Goal: Communication & Community: Answer question/provide support

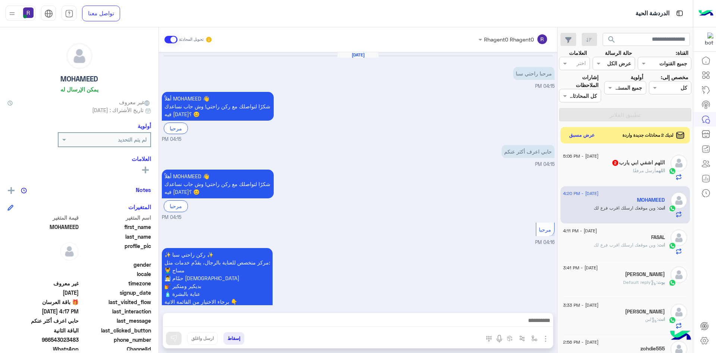
click at [613, 162] on span "2" at bounding box center [616, 163] width 6 height 6
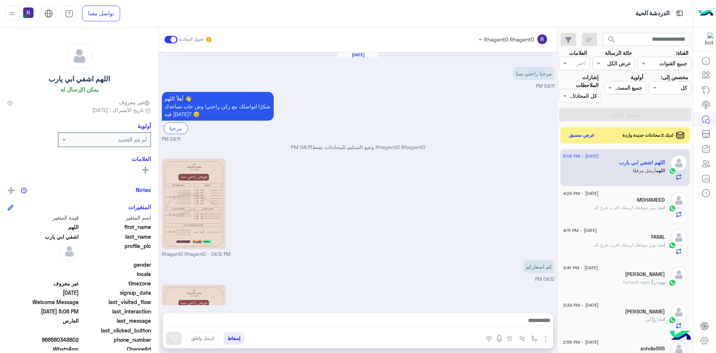
scroll to position [331, 0]
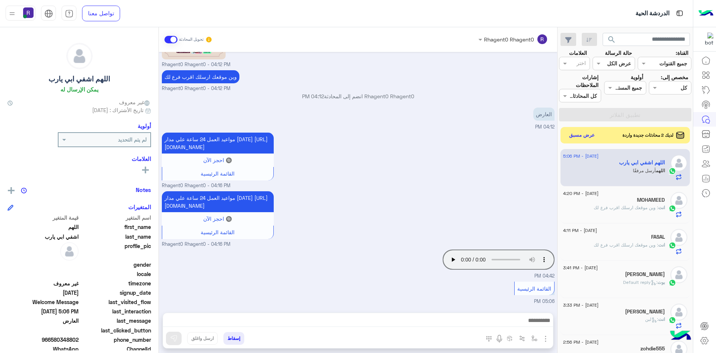
click at [343, 265] on div "Your browser does not support the audio tag. 04:42 PM" at bounding box center [358, 263] width 393 height 32
click at [446, 287] on div "القائمة الرئيسية 05:06 PM" at bounding box center [358, 291] width 393 height 25
click at [589, 132] on button "عرض مسبق" at bounding box center [581, 135] width 31 height 10
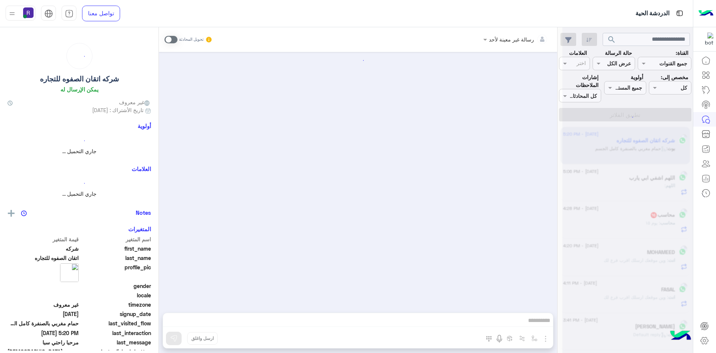
scroll to position [885, 0]
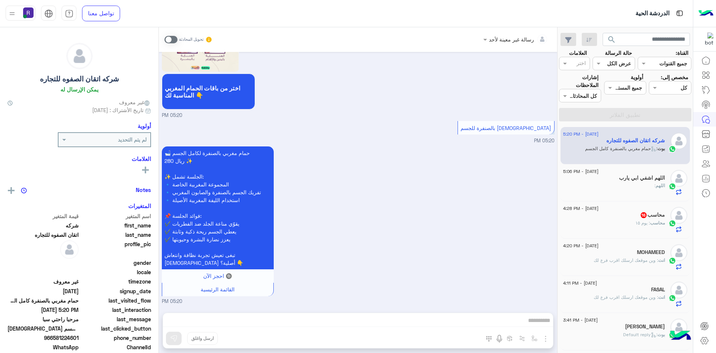
click at [620, 223] on div "محاسب : يوم ١٥" at bounding box center [614, 225] width 102 height 13
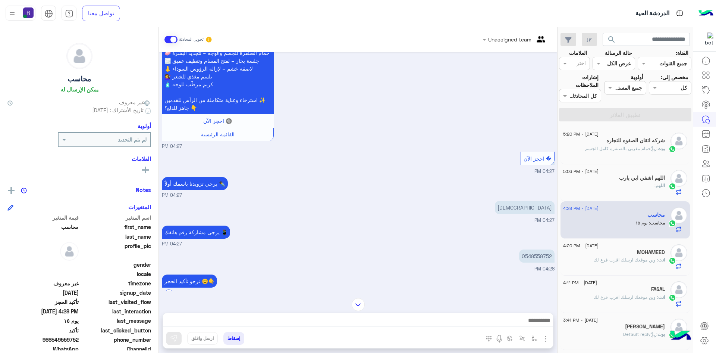
scroll to position [969, 0]
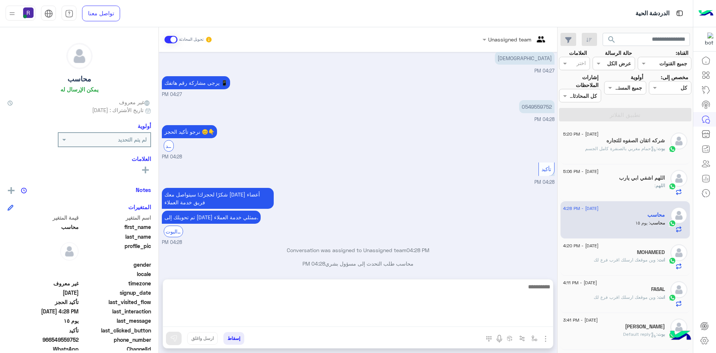
click at [316, 319] on textarea at bounding box center [358, 304] width 390 height 45
type textarea "**********"
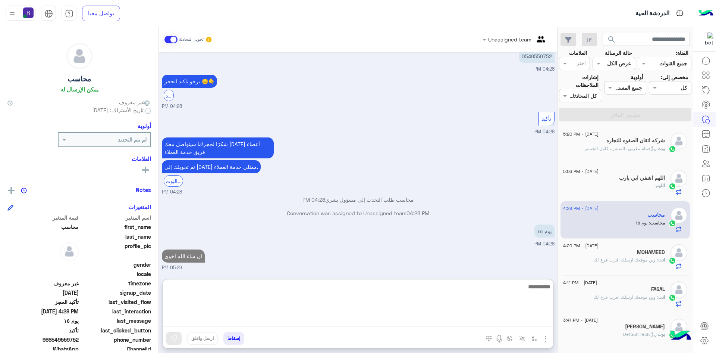
scroll to position [1040, 0]
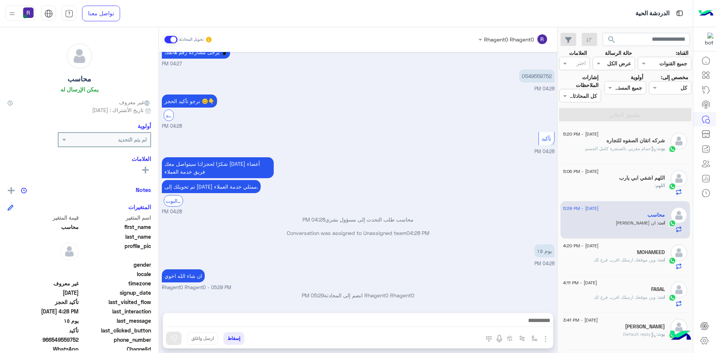
click at [349, 240] on div "Aug 30, 2025 ✨ العرض الثاني الفاخر بس 350 ريال بدل 700 ريال 😍 يشمل: 💆‍♂️ مساج م…" at bounding box center [358, 178] width 399 height 253
click at [616, 188] on div "اللهم :" at bounding box center [614, 188] width 102 height 13
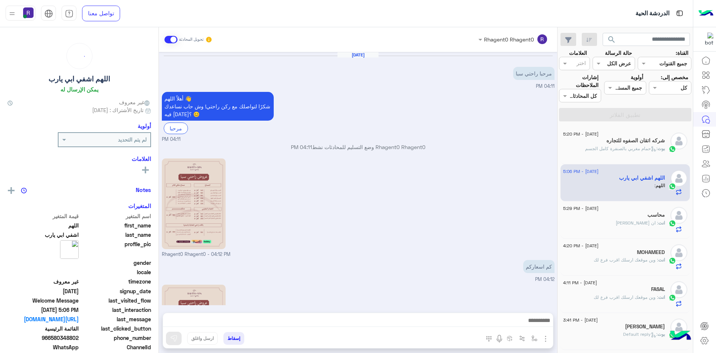
scroll to position [331, 0]
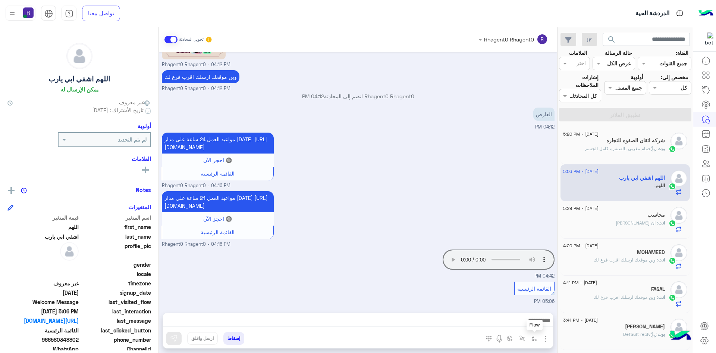
click at [534, 339] on img "button" at bounding box center [535, 338] width 6 height 6
click at [525, 319] on input "text" at bounding box center [512, 322] width 50 height 9
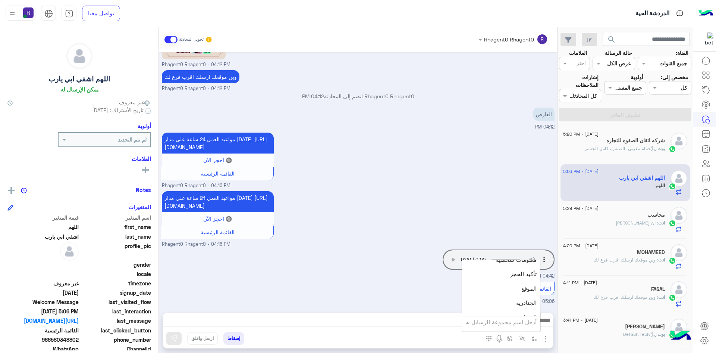
scroll to position [485, 0]
click at [506, 289] on div "الجنادرية" at bounding box center [501, 284] width 78 height 15
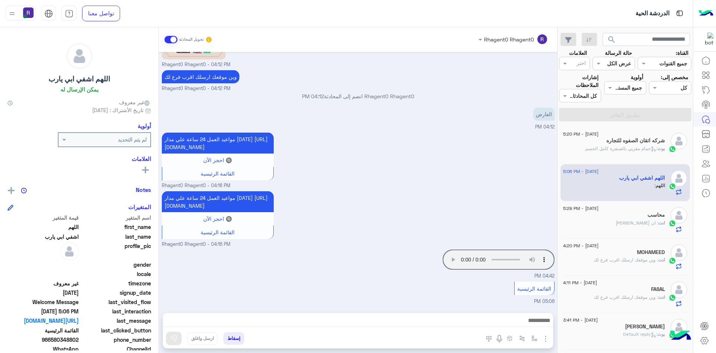
type textarea "*********"
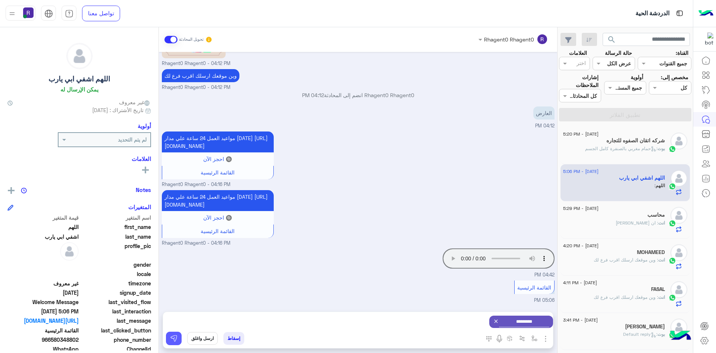
click at [172, 335] on img at bounding box center [173, 337] width 7 height 7
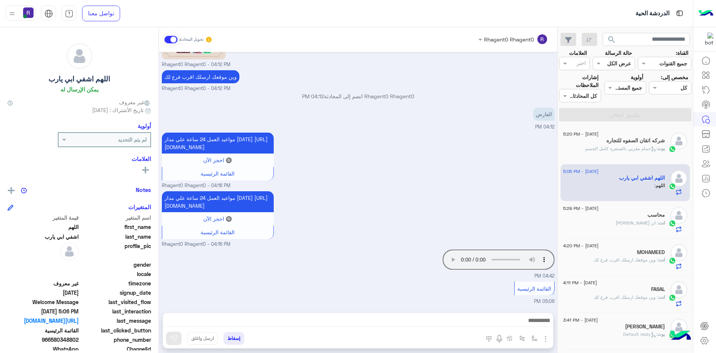
scroll to position [331, 0]
click at [534, 337] on img "button" at bounding box center [535, 338] width 6 height 6
click at [528, 323] on input "text" at bounding box center [512, 322] width 50 height 9
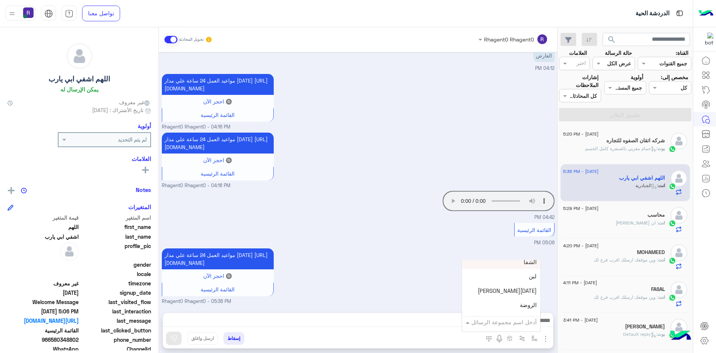
scroll to position [522, 0]
click at [522, 282] on div "لبن" at bounding box center [501, 276] width 78 height 15
type textarea "***"
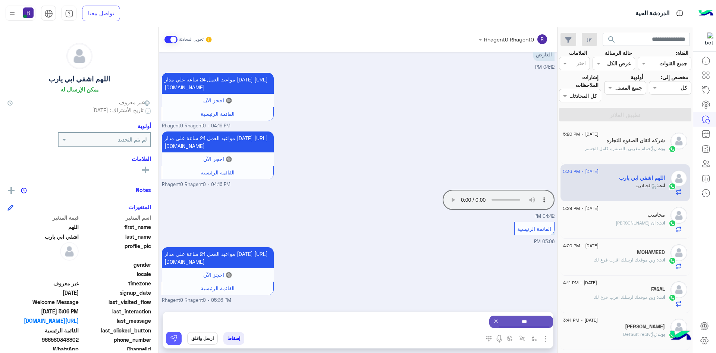
click at [177, 341] on img at bounding box center [173, 337] width 7 height 7
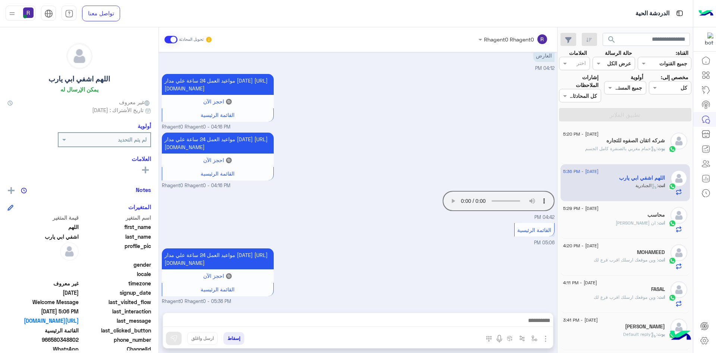
scroll to position [398, 0]
click at [635, 150] on span ": حمام مغربي بالصنفرة كامل الجسم" at bounding box center [621, 149] width 72 height 6
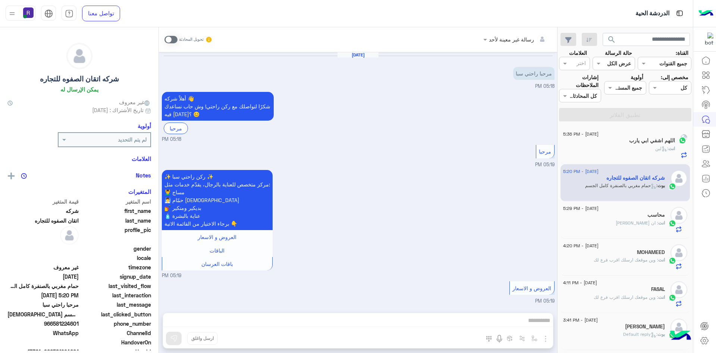
scroll to position [885, 0]
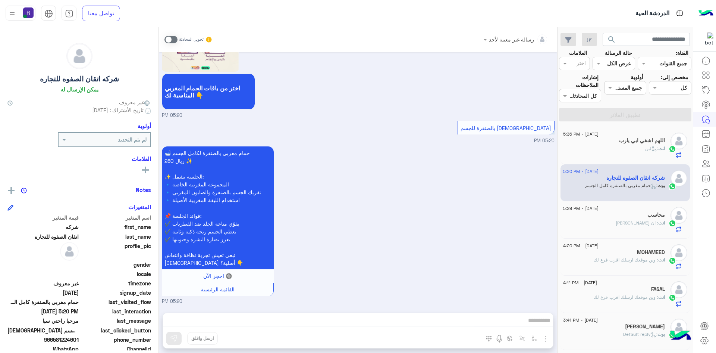
click at [175, 39] on span at bounding box center [171, 39] width 13 height 7
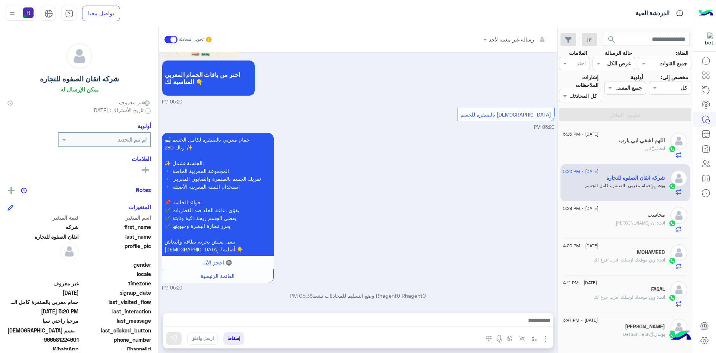
scroll to position [898, 0]
click at [546, 336] on img "button" at bounding box center [545, 338] width 9 height 9
click at [529, 325] on span "الصور" at bounding box center [532, 322] width 14 height 9
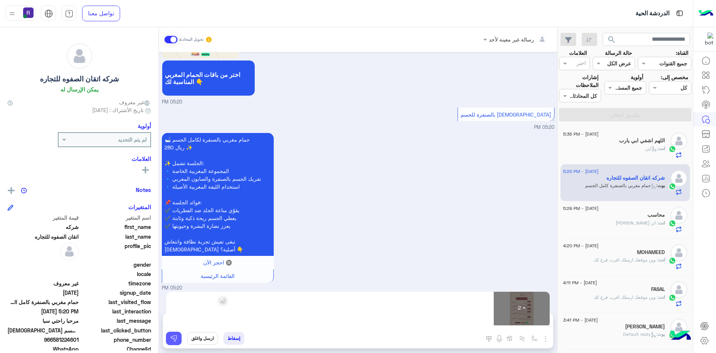
click at [174, 342] on button at bounding box center [174, 337] width 16 height 13
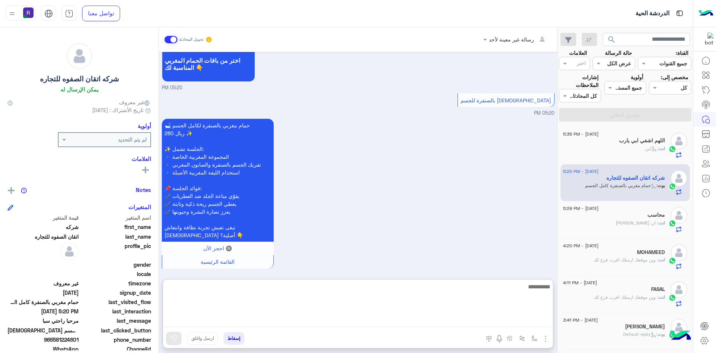
paste textarea "**********"
type textarea "**********"
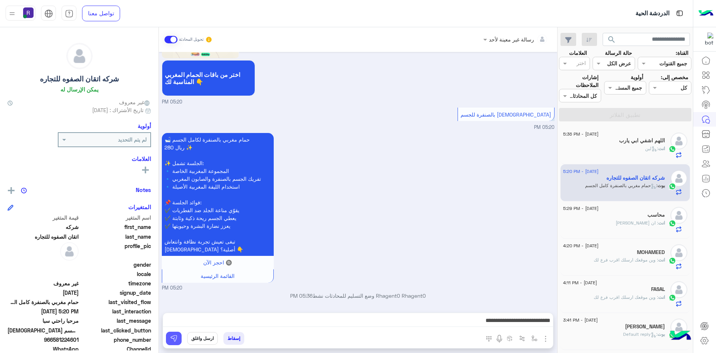
click at [174, 336] on img at bounding box center [173, 337] width 7 height 7
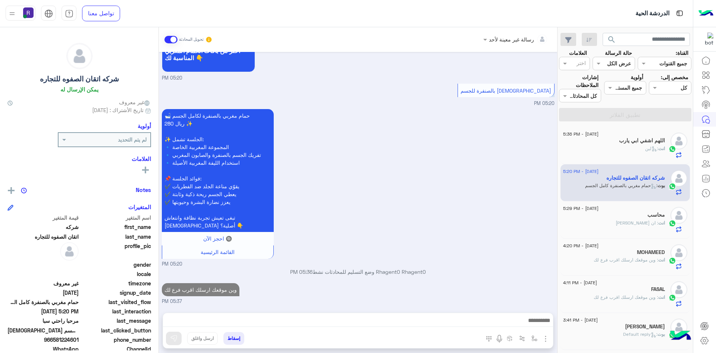
click at [612, 206] on div "30 August - 5:29 PM محاسب انت : ان شاء الله اخوي" at bounding box center [626, 219] width 130 height 37
click at [611, 218] on div "محاسب" at bounding box center [614, 216] width 102 height 8
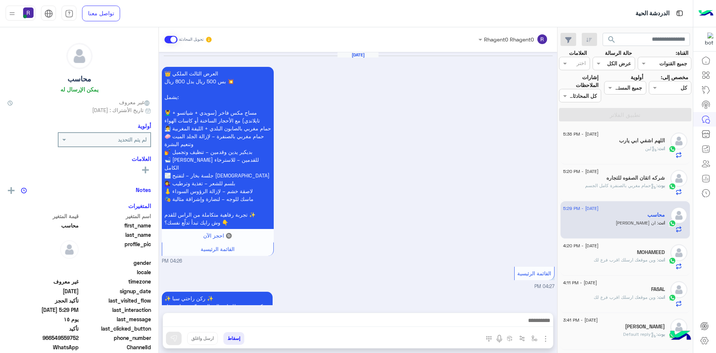
scroll to position [797, 0]
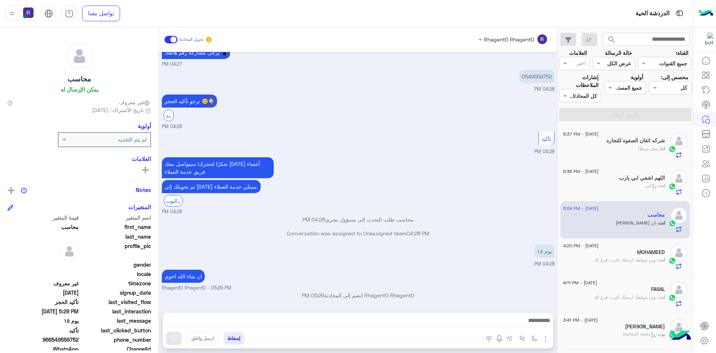
click at [622, 184] on div "انت : لبن" at bounding box center [614, 188] width 102 height 13
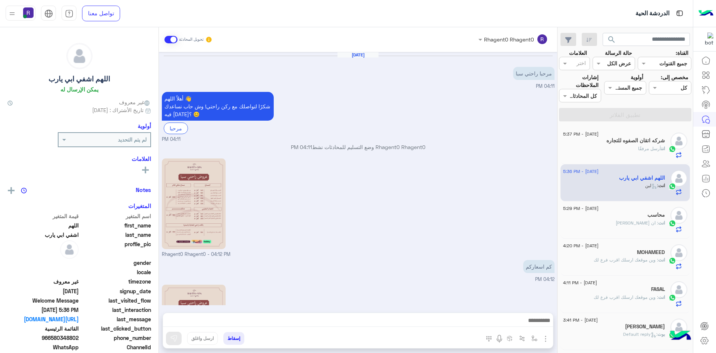
scroll to position [464, 0]
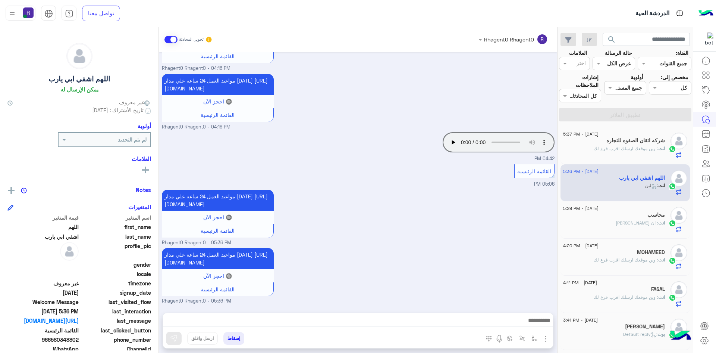
click at [641, 144] on div "شركه اتقان الصفوه للتجاره" at bounding box center [614, 141] width 102 height 8
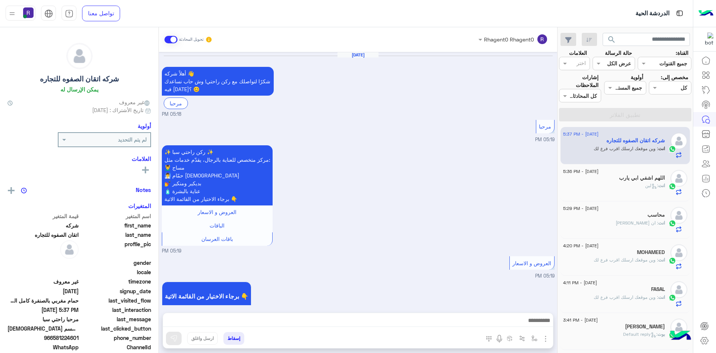
scroll to position [1113, 0]
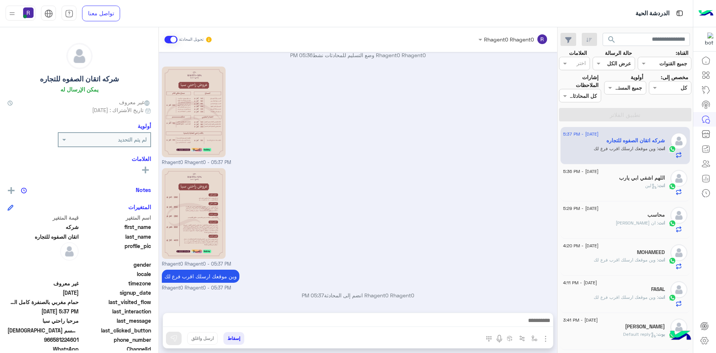
click at [661, 179] on h5 "اللهم اشفي ابي يارب" at bounding box center [642, 178] width 46 height 6
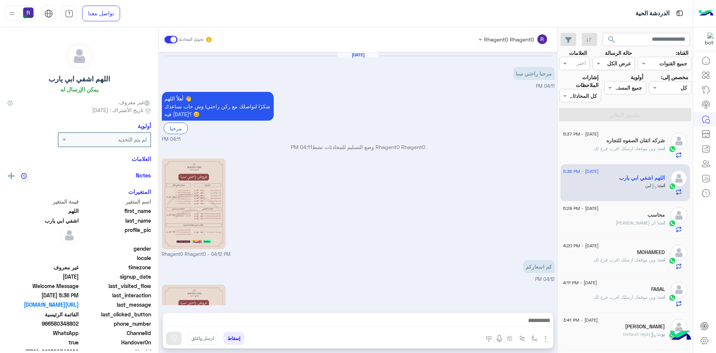
scroll to position [464, 0]
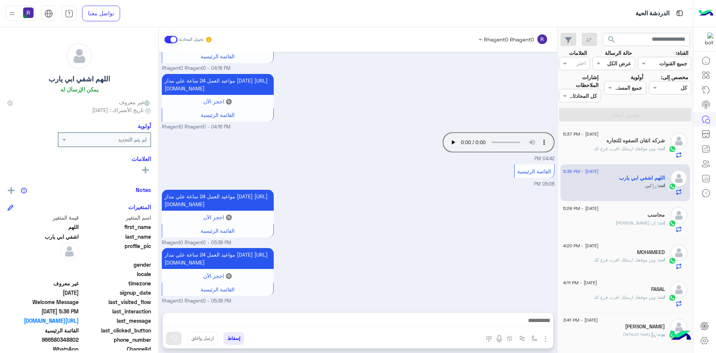
click at [656, 224] on span ": ان [PERSON_NAME]" at bounding box center [637, 223] width 43 height 6
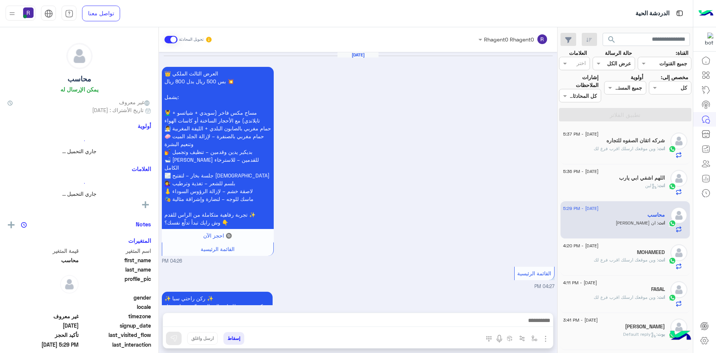
scroll to position [797, 0]
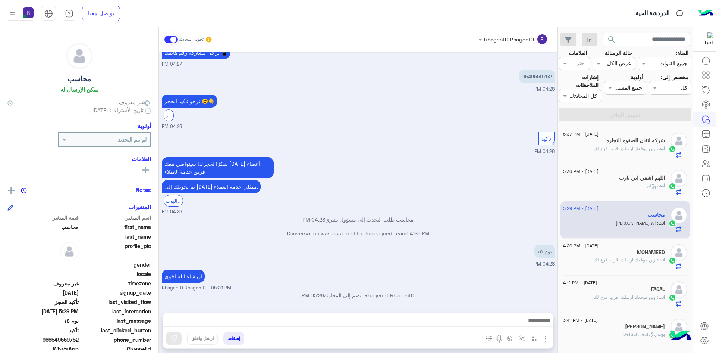
click at [640, 259] on span ": وين موقعك ارسلك اقرب فرع لك" at bounding box center [626, 260] width 65 height 6
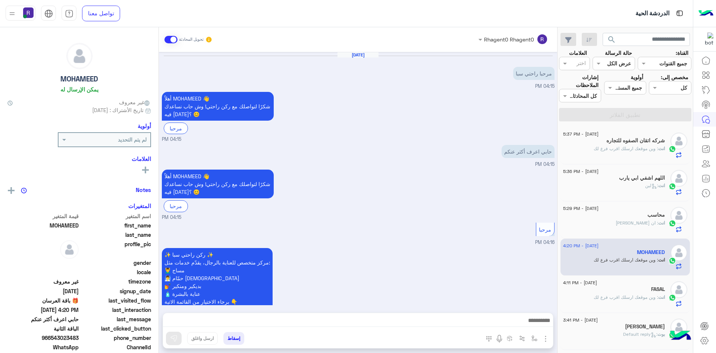
scroll to position [1082, 0]
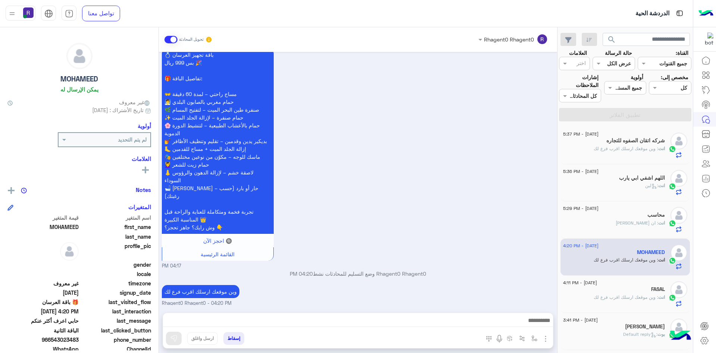
click at [637, 297] on span ": وين موقعك ارسلك اقرب فرع لك" at bounding box center [626, 297] width 65 height 6
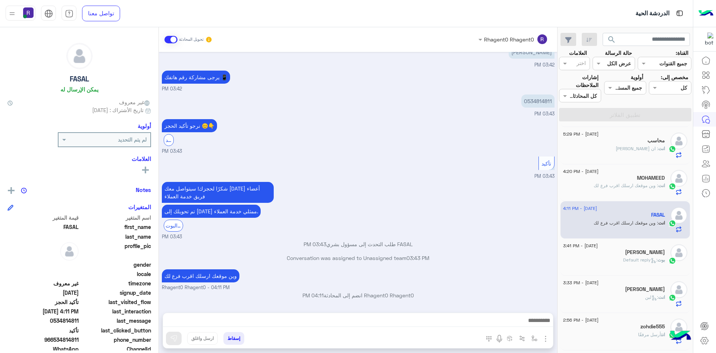
scroll to position [75, 0]
click at [624, 260] on span ": Default reply" at bounding box center [641, 259] width 34 height 6
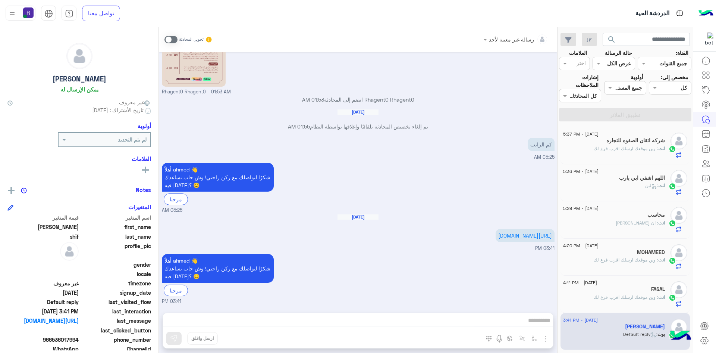
click at [607, 152] on div "انت : وين موقعك ارسلك اقرب فرع لك" at bounding box center [614, 151] width 102 height 13
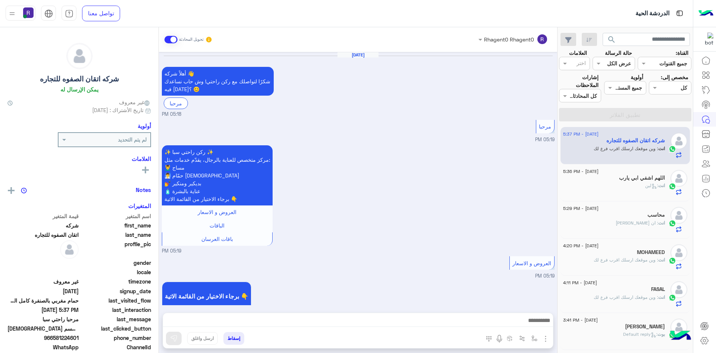
scroll to position [1113, 0]
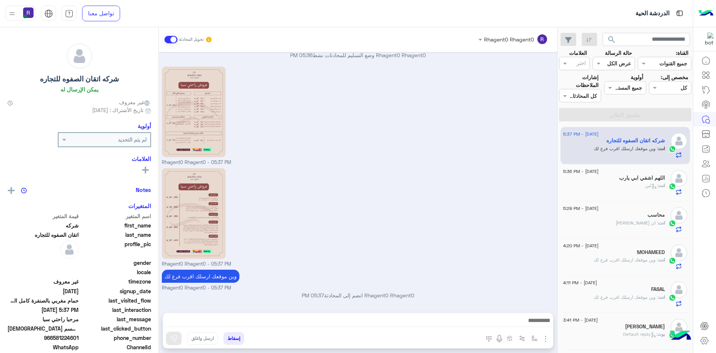
click at [608, 187] on div "انت : لبن" at bounding box center [614, 188] width 102 height 13
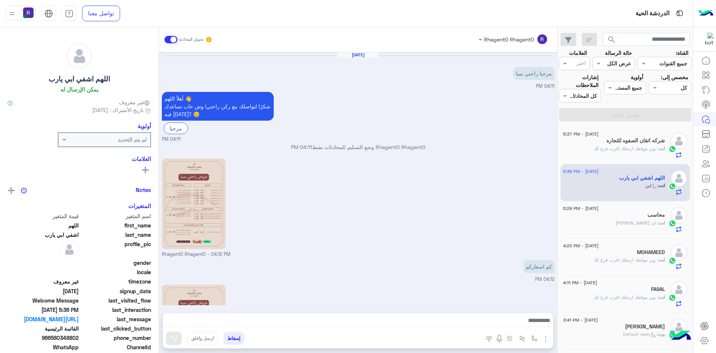
scroll to position [464, 0]
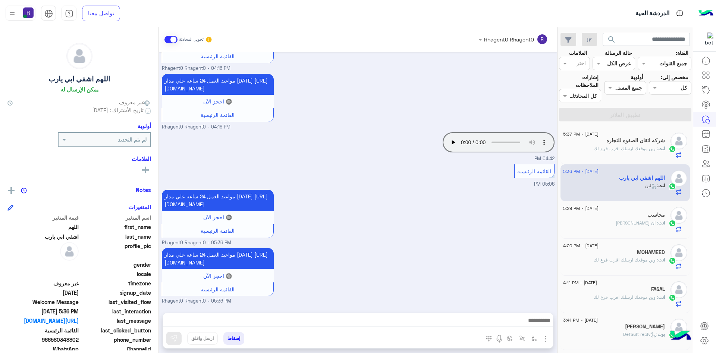
click at [596, 219] on div "محاسب" at bounding box center [614, 216] width 102 height 8
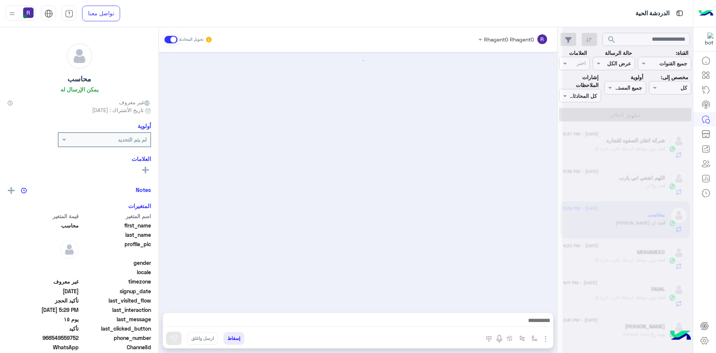
scroll to position [797, 0]
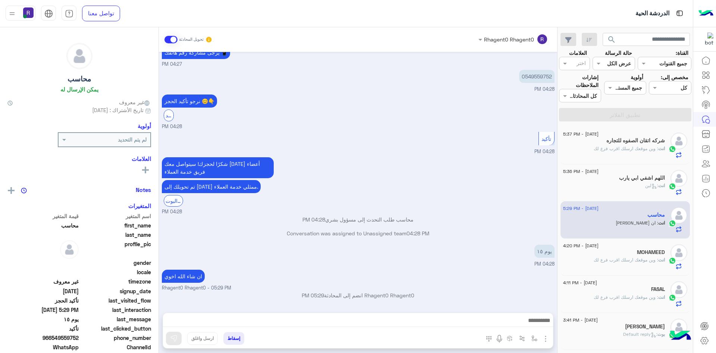
click at [606, 259] on span ": وين موقعك ارسلك اقرب فرع لك" at bounding box center [626, 260] width 65 height 6
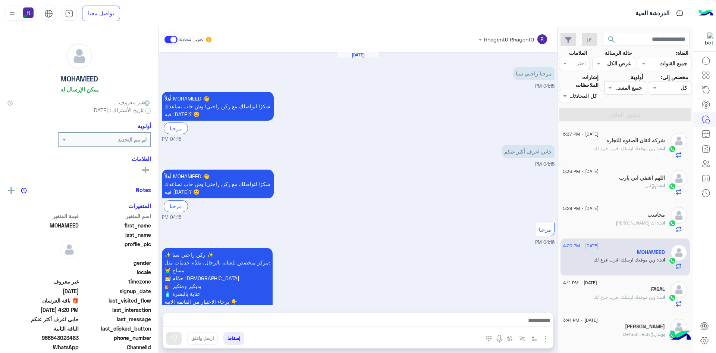
scroll to position [1082, 0]
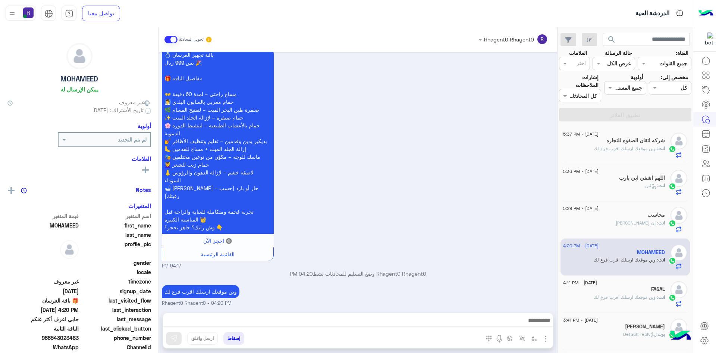
click at [616, 150] on span ": وين موقعك ارسلك اقرب فرع لك" at bounding box center [626, 149] width 65 height 6
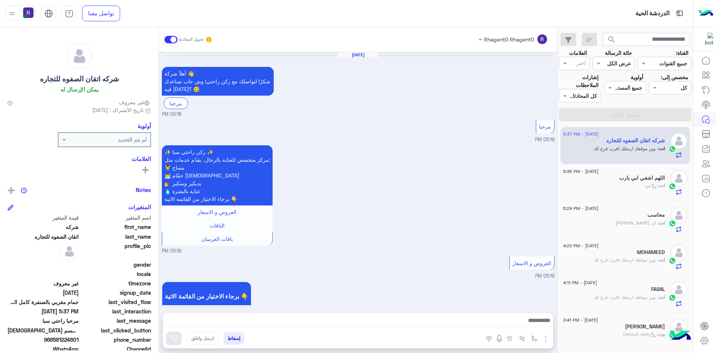
scroll to position [1113, 0]
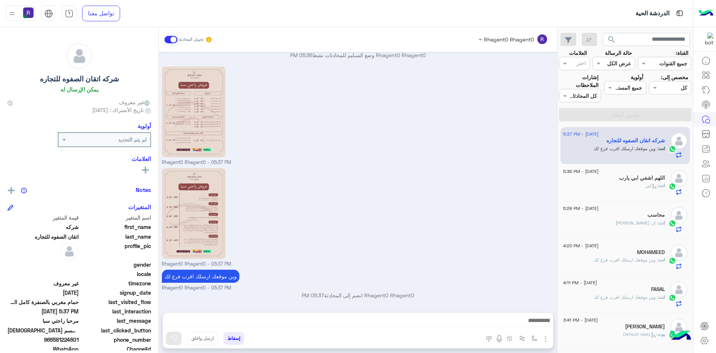
click at [646, 182] on p "انت : لبن" at bounding box center [656, 185] width 20 height 7
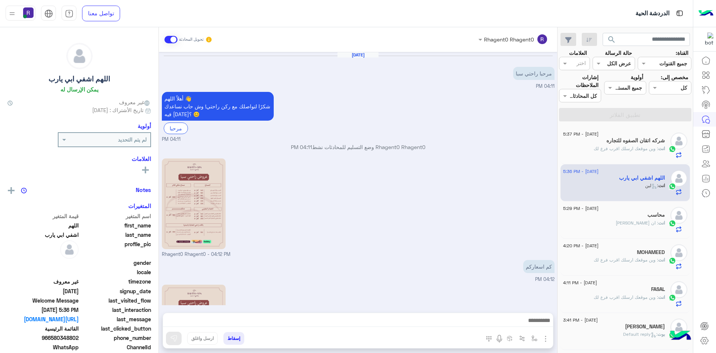
scroll to position [464, 0]
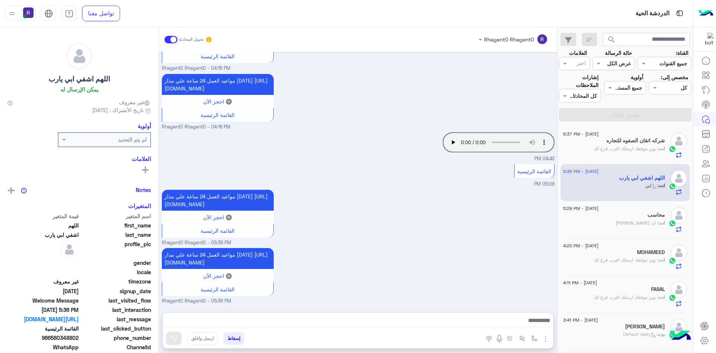
click at [640, 149] on span ": وين موقعك ارسلك اقرب فرع لك" at bounding box center [626, 149] width 65 height 6
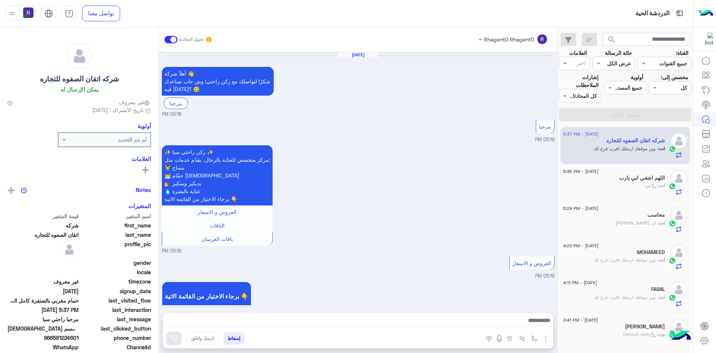
scroll to position [1113, 0]
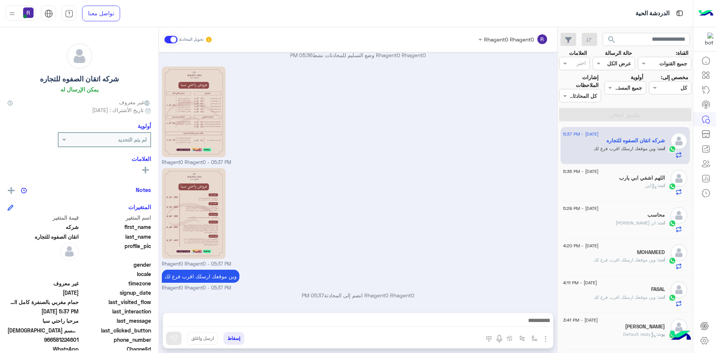
click at [642, 180] on h5 "اللهم اشفي ابي يارب" at bounding box center [642, 178] width 46 height 6
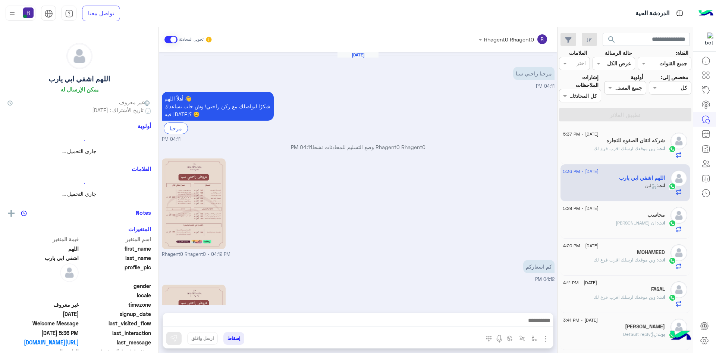
scroll to position [464, 0]
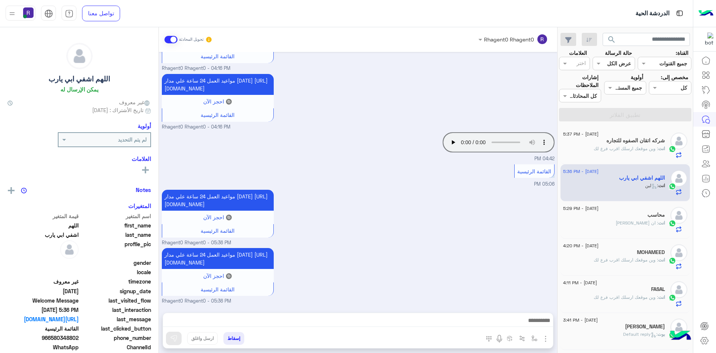
click at [650, 148] on span ": وين موقعك ارسلك اقرب فرع لك" at bounding box center [626, 149] width 65 height 6
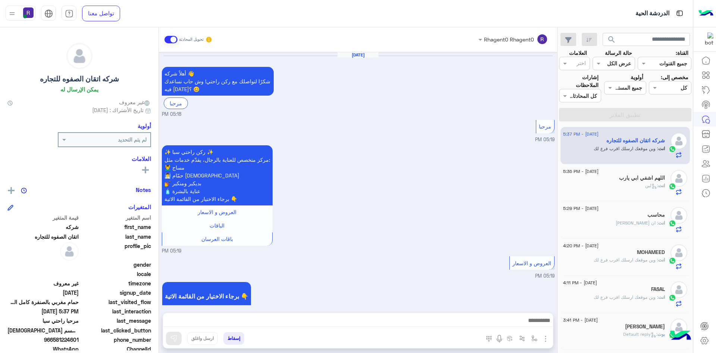
scroll to position [1113, 0]
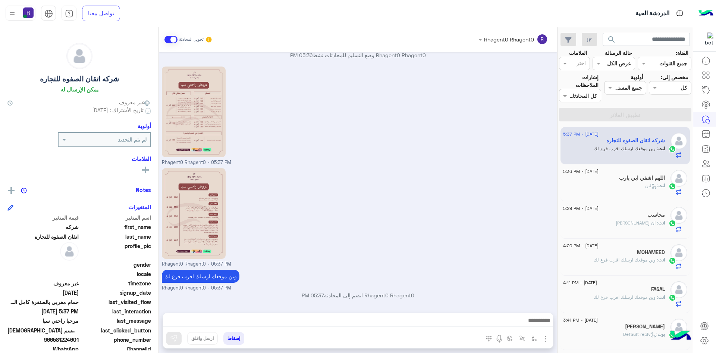
click at [604, 180] on div "اللهم اشفي ابي يارب" at bounding box center [614, 179] width 102 height 8
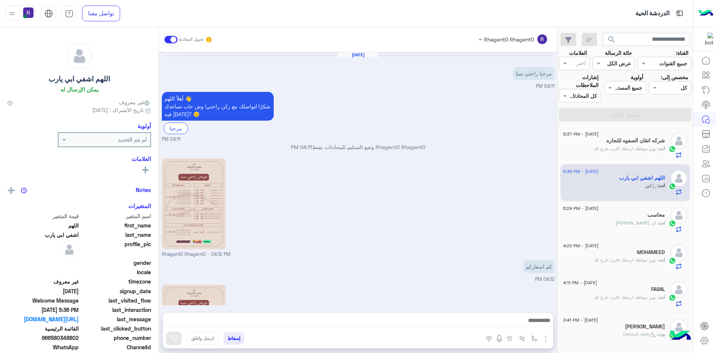
scroll to position [464, 0]
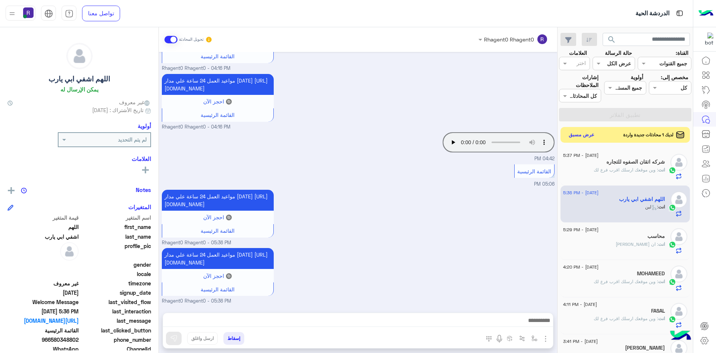
click at [580, 135] on button "عرض مسبق" at bounding box center [581, 135] width 31 height 10
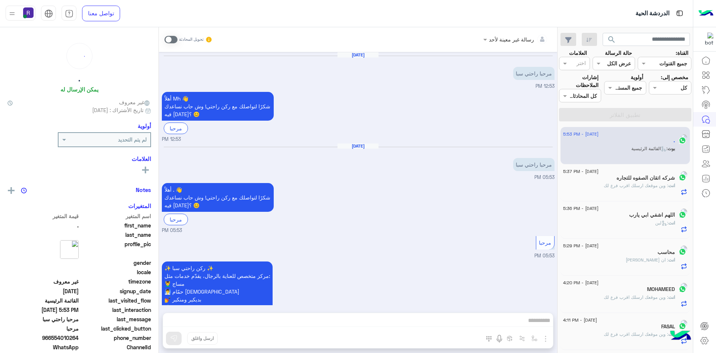
scroll to position [66, 0]
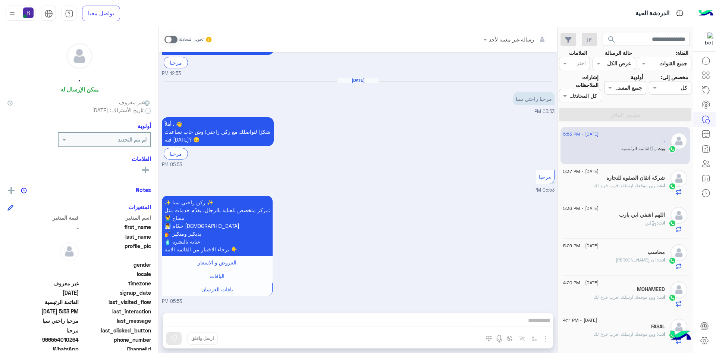
click at [173, 38] on span at bounding box center [171, 39] width 13 height 7
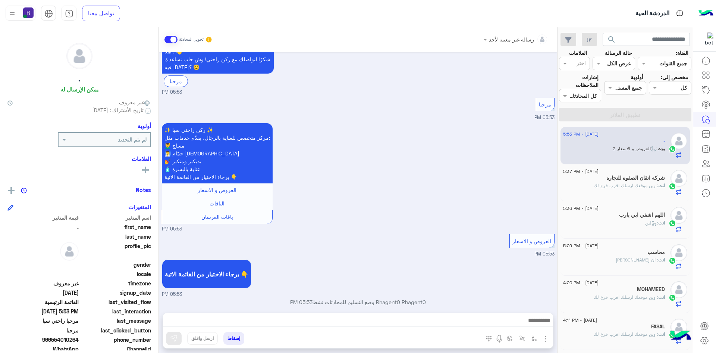
scroll to position [152, 0]
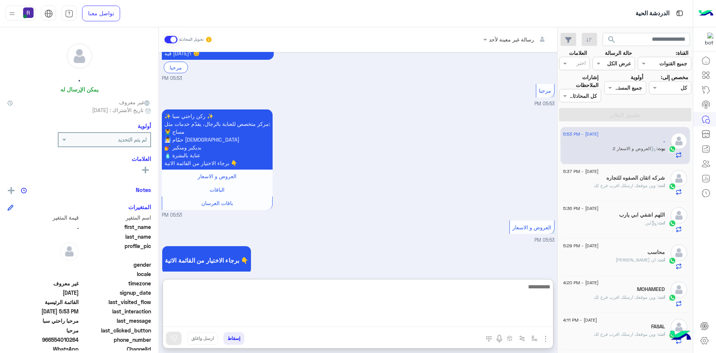
paste textarea "**********"
type textarea "**********"
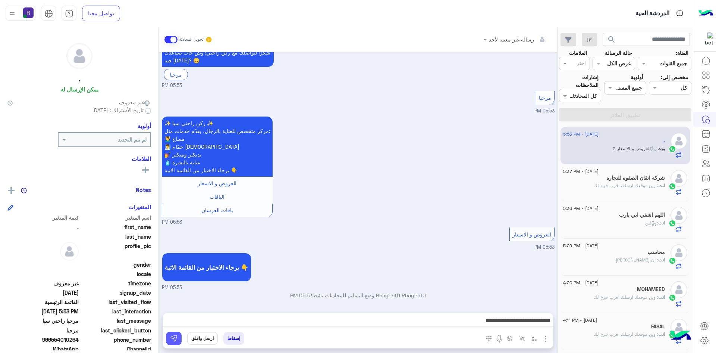
click at [176, 338] on img at bounding box center [173, 337] width 7 height 7
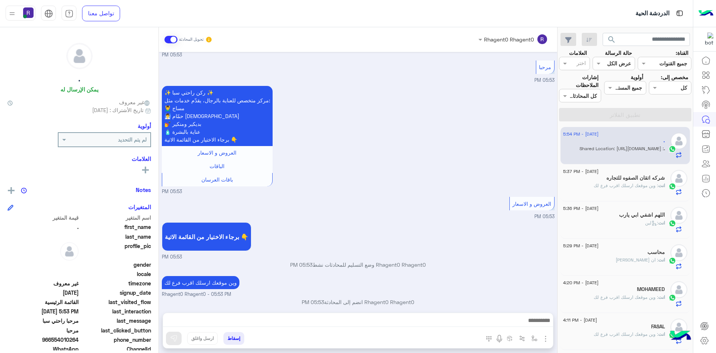
scroll to position [255, 0]
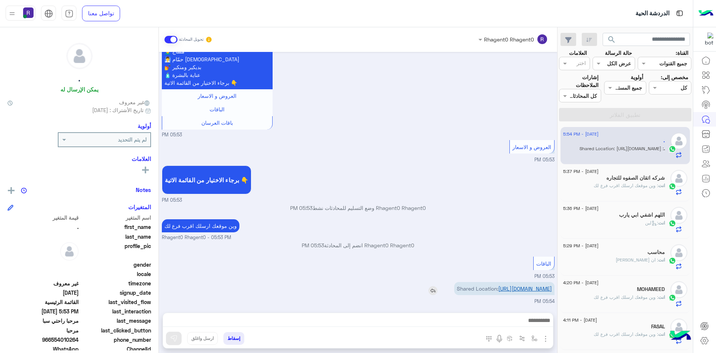
click at [525, 288] on link "https://maps.google.com/maps?q=24.7863839,46.7032309" at bounding box center [526, 288] width 54 height 6
click at [531, 338] on button "button" at bounding box center [535, 338] width 12 height 12
click at [525, 324] on input "text" at bounding box center [512, 322] width 50 height 9
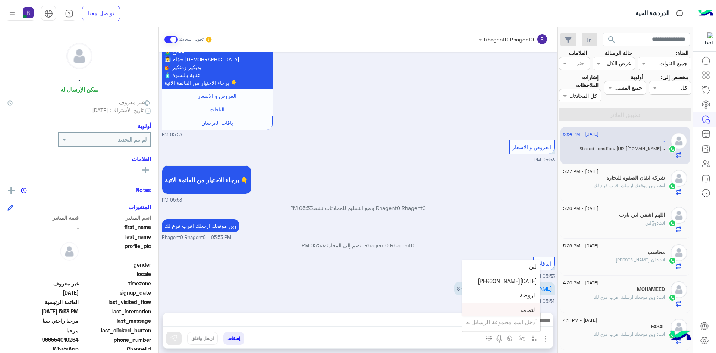
scroll to position [485, 0]
click at [515, 286] on div "الجنادرية" at bounding box center [501, 284] width 78 height 15
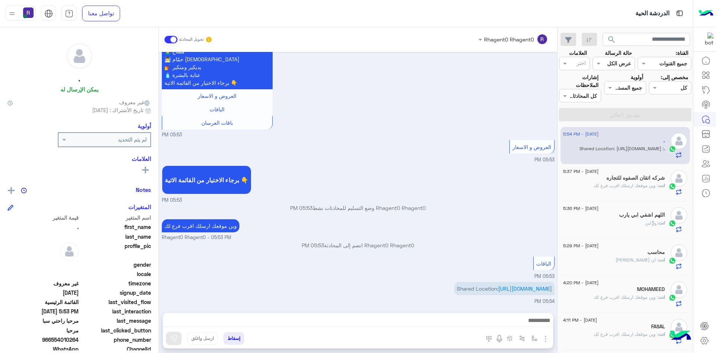
type textarea "*********"
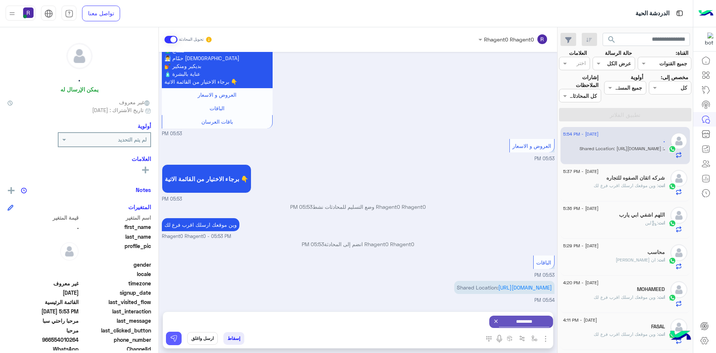
click at [172, 339] on img at bounding box center [173, 337] width 7 height 7
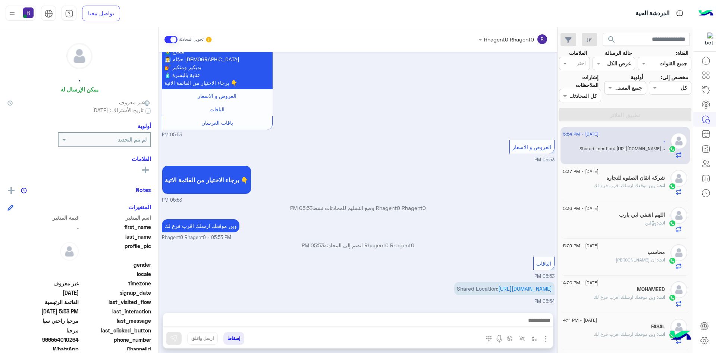
scroll to position [255, 0]
click at [536, 340] on img "button" at bounding box center [535, 338] width 6 height 6
click at [529, 322] on input "text" at bounding box center [512, 322] width 50 height 9
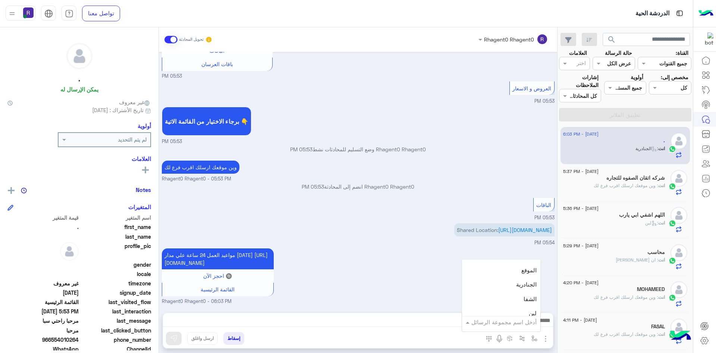
scroll to position [522, 0]
click at [519, 278] on div "لبن" at bounding box center [501, 276] width 78 height 15
type textarea "***"
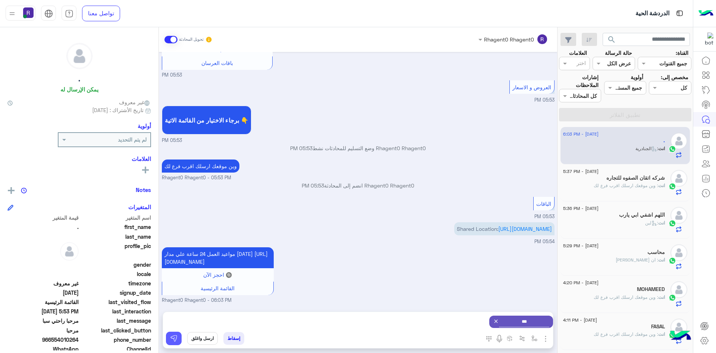
click at [177, 338] on img at bounding box center [173, 337] width 7 height 7
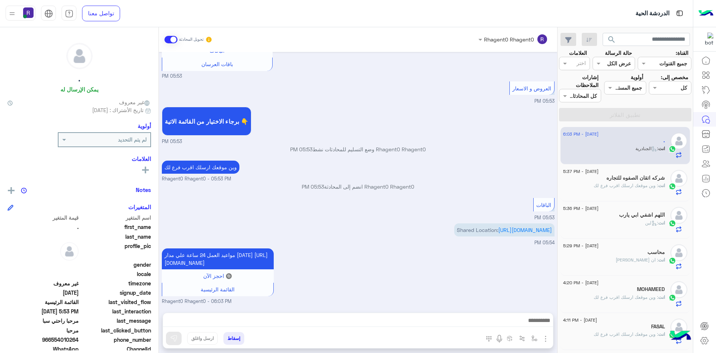
scroll to position [321, 0]
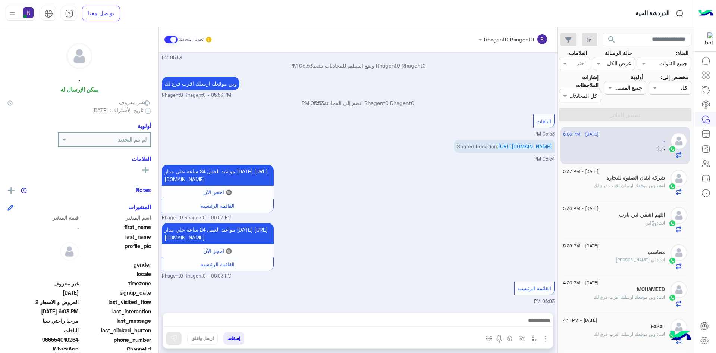
scroll to position [438, 0]
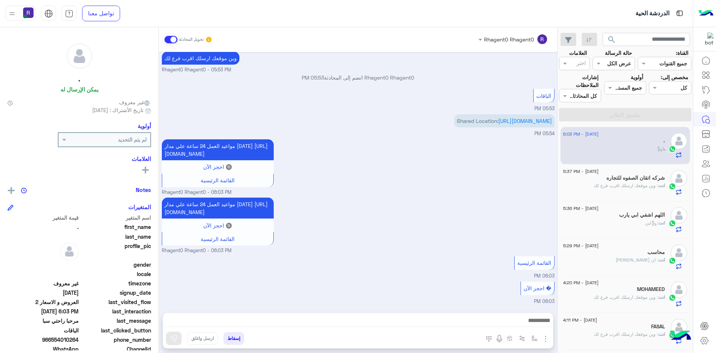
click at [623, 188] on p "انت : وين موقعك ارسلك اقرب فرع لك" at bounding box center [629, 185] width 71 height 7
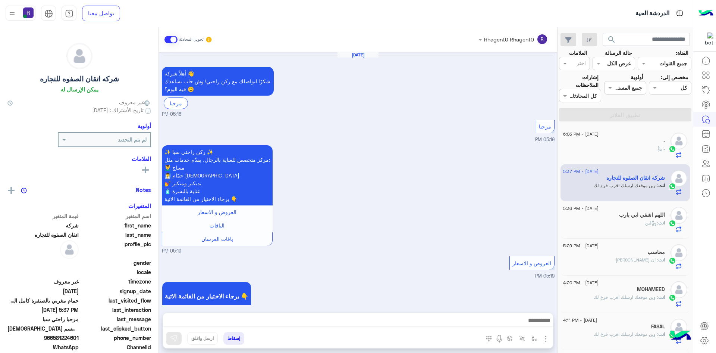
scroll to position [1113, 0]
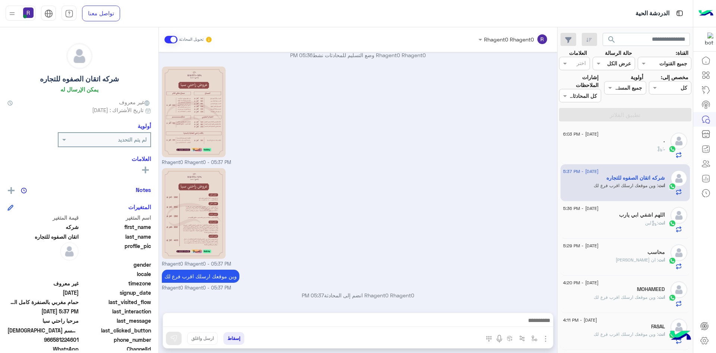
click at [646, 219] on p "انت : لبن" at bounding box center [656, 222] width 20 height 7
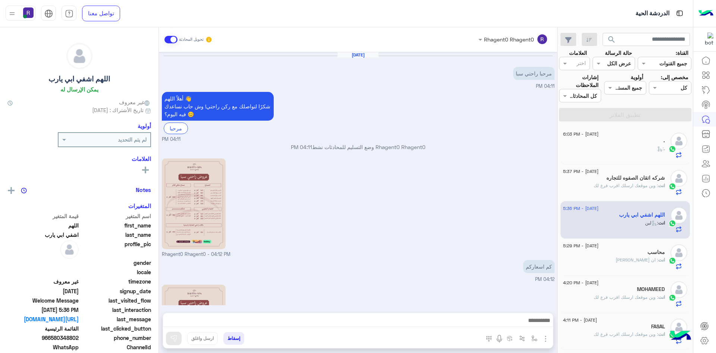
scroll to position [464, 0]
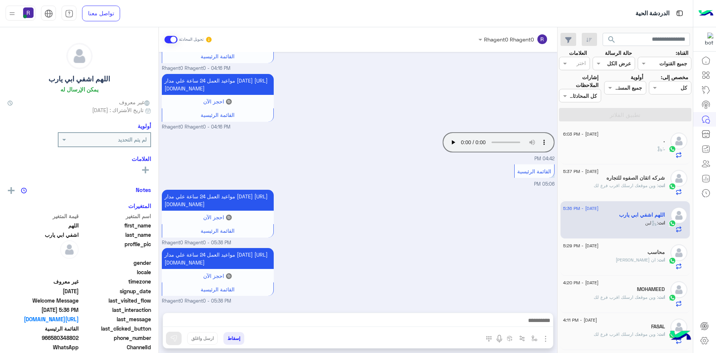
click at [640, 149] on div ". :" at bounding box center [614, 151] width 102 height 13
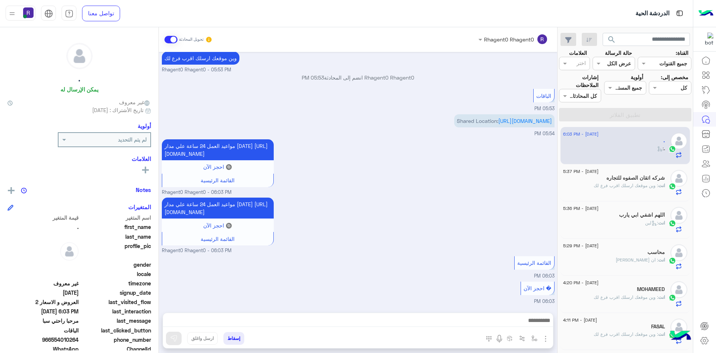
scroll to position [438, 0]
click at [641, 177] on h5 "شركه اتقان الصفوه للتجاره" at bounding box center [636, 178] width 59 height 6
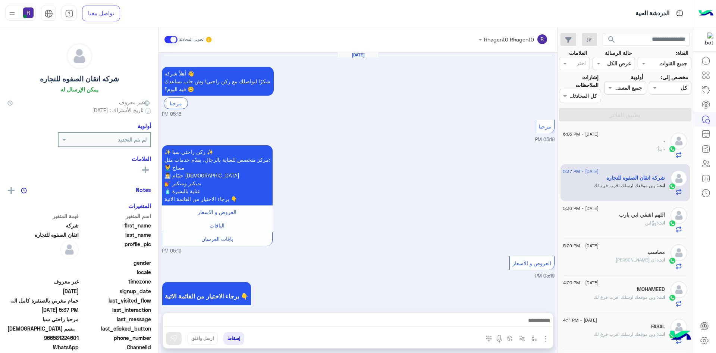
scroll to position [1113, 0]
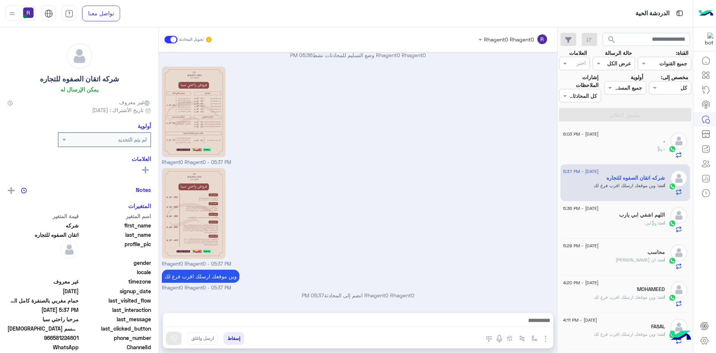
click at [603, 221] on div "انت : لبن" at bounding box center [614, 225] width 102 height 13
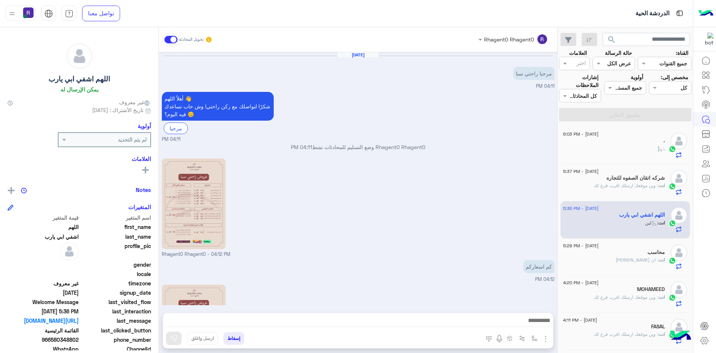
scroll to position [464, 0]
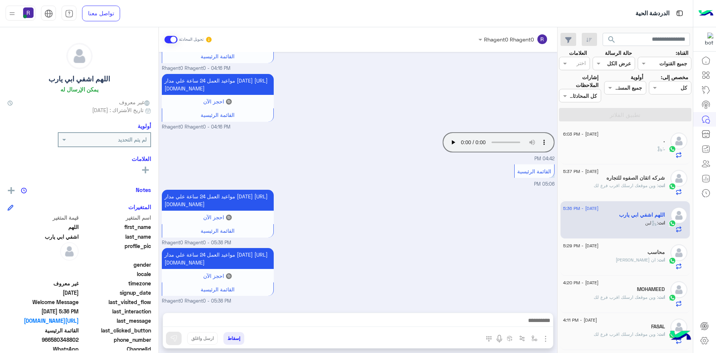
click at [611, 155] on div ". :" at bounding box center [614, 151] width 102 height 13
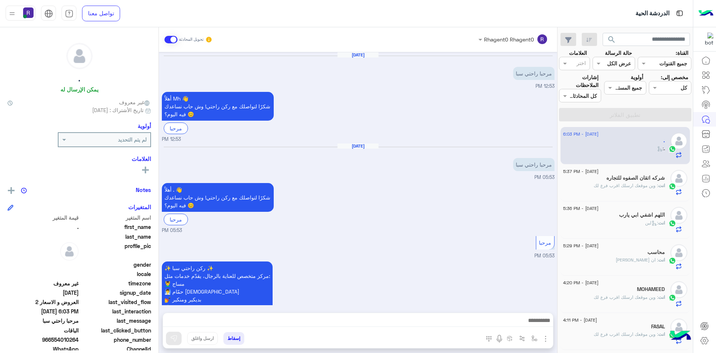
scroll to position [438, 0]
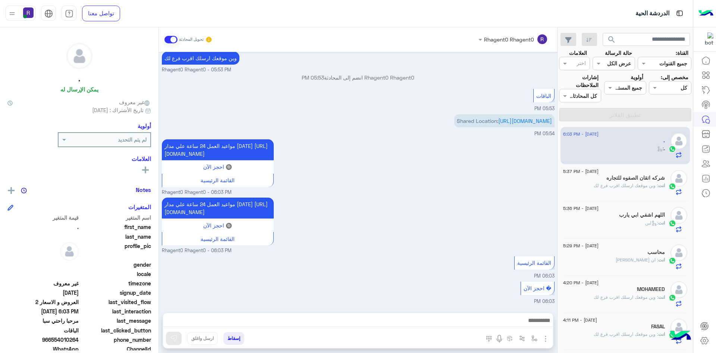
click at [630, 176] on h5 "شركه اتقان الصفوه للتجاره" at bounding box center [636, 178] width 59 height 6
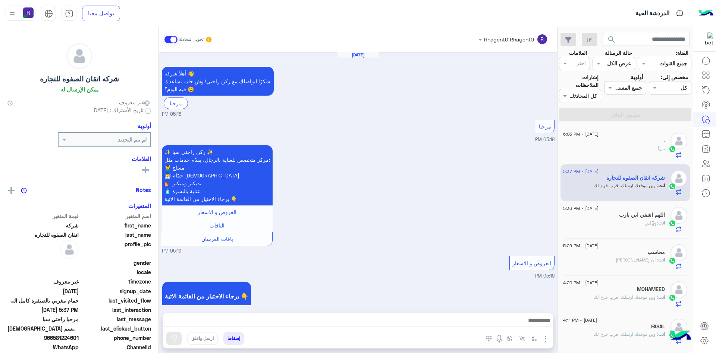
scroll to position [1113, 0]
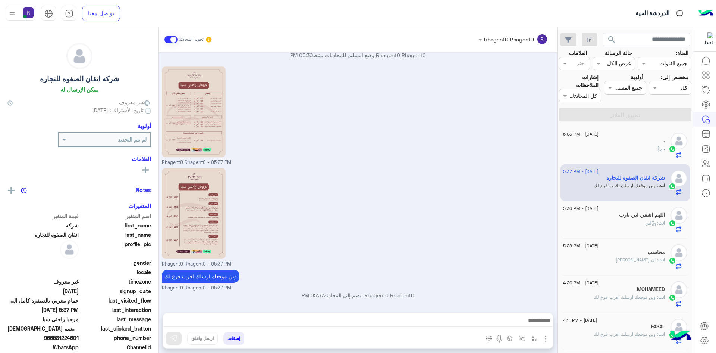
click at [654, 146] on div ". :" at bounding box center [614, 151] width 102 height 13
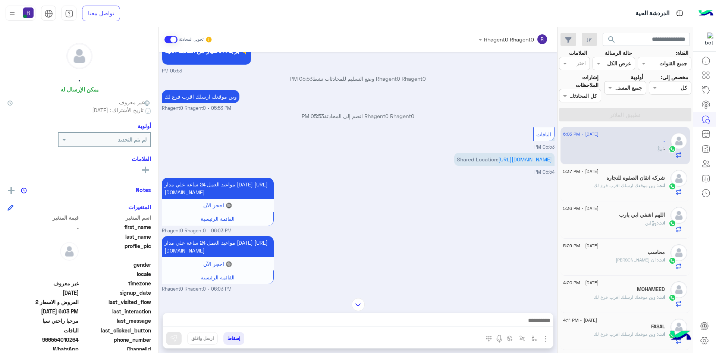
scroll to position [438, 0]
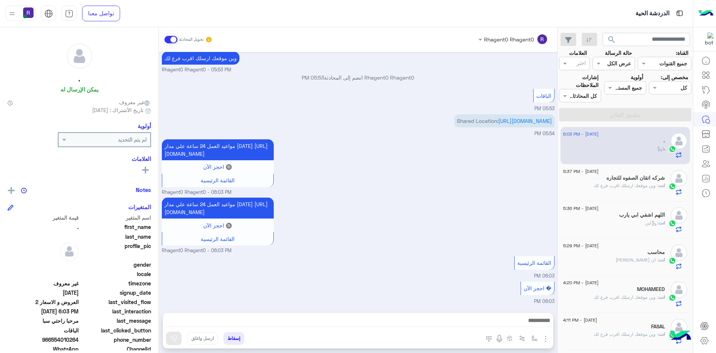
click at [204, 274] on div "القائمة الرئيسية 06:03 PM" at bounding box center [358, 266] width 393 height 25
click at [607, 177] on h5 "شركه اتقان الصفوه للتجاره" at bounding box center [636, 178] width 59 height 6
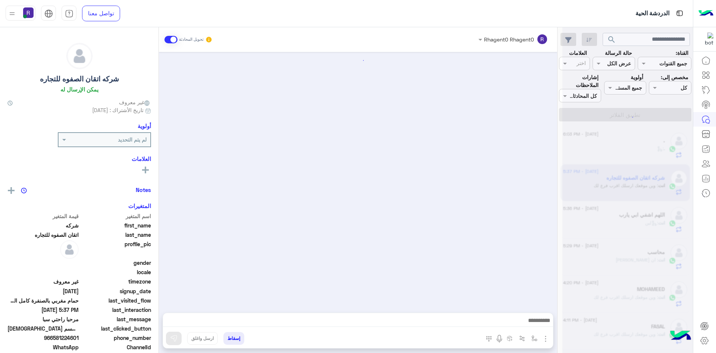
scroll to position [1113, 0]
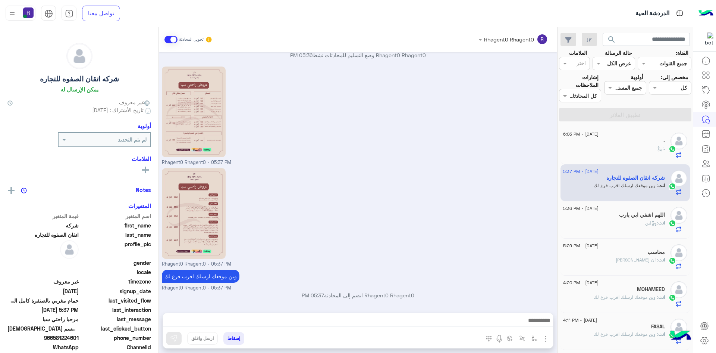
click at [608, 148] on div ". :" at bounding box center [614, 151] width 102 height 13
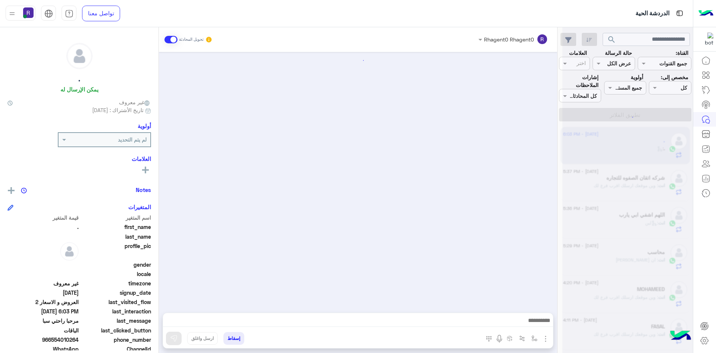
scroll to position [438, 0]
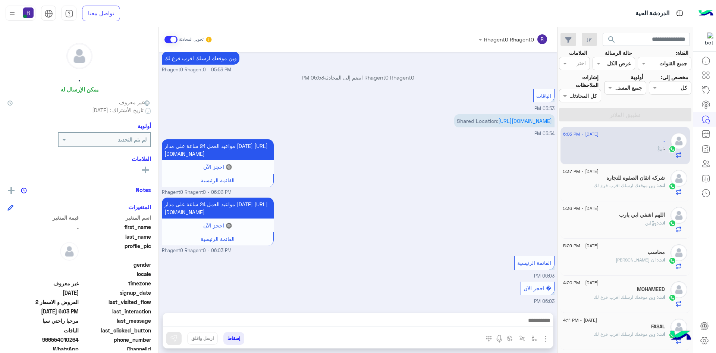
click at [285, 291] on div "� احجز الآن 06:03 PM" at bounding box center [358, 291] width 393 height 25
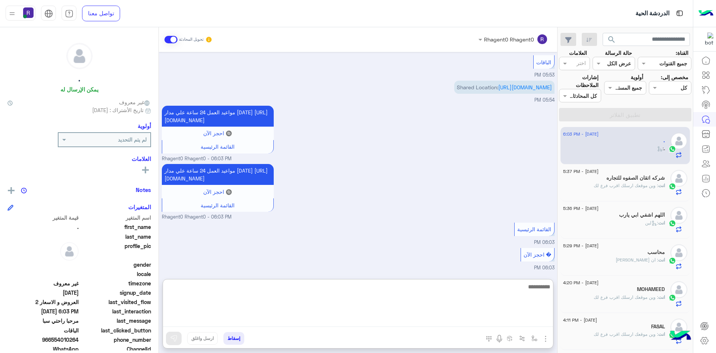
click at [324, 319] on textarea at bounding box center [358, 304] width 390 height 45
type textarea "**********"
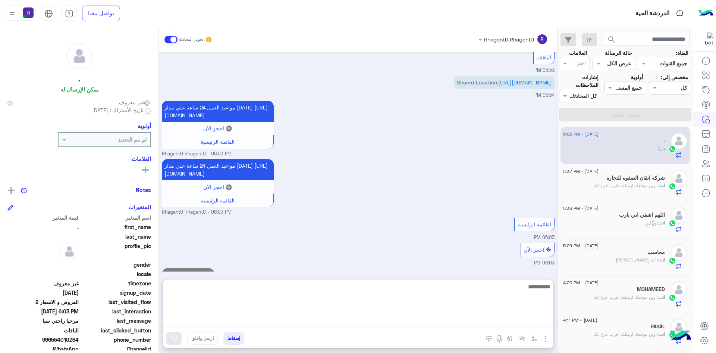
scroll to position [496, 0]
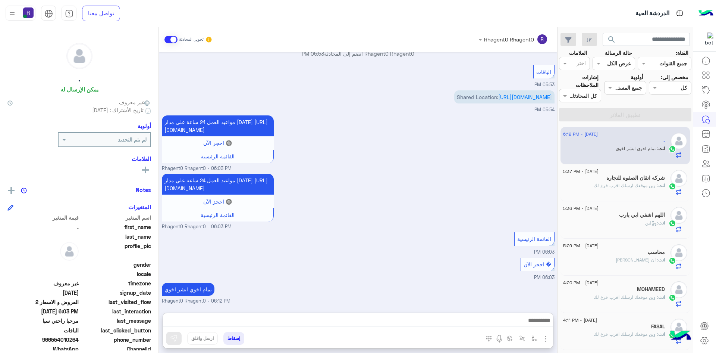
click at [365, 230] on div "القائمة الرئيسية 06:03 PM" at bounding box center [358, 242] width 393 height 25
click at [638, 175] on h5 "شركه اتقان الصفوه للتجاره" at bounding box center [636, 178] width 59 height 6
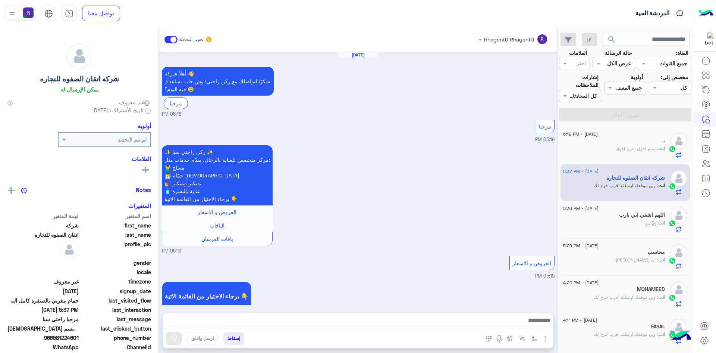
scroll to position [1113, 0]
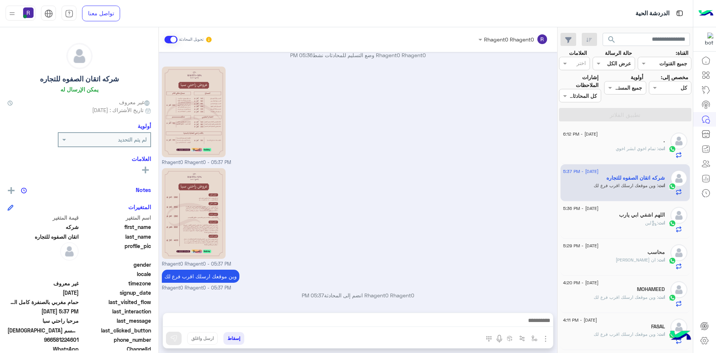
click at [609, 224] on div "انت : لبن" at bounding box center [614, 225] width 102 height 13
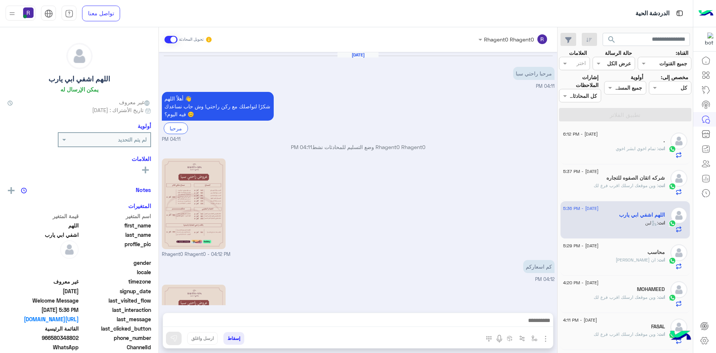
scroll to position [464, 0]
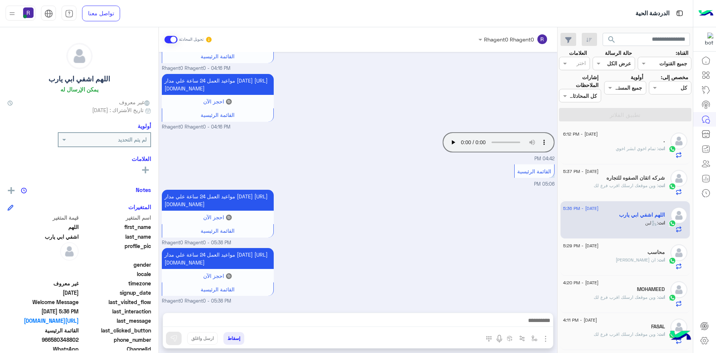
click at [659, 187] on span "انت" at bounding box center [662, 185] width 7 height 6
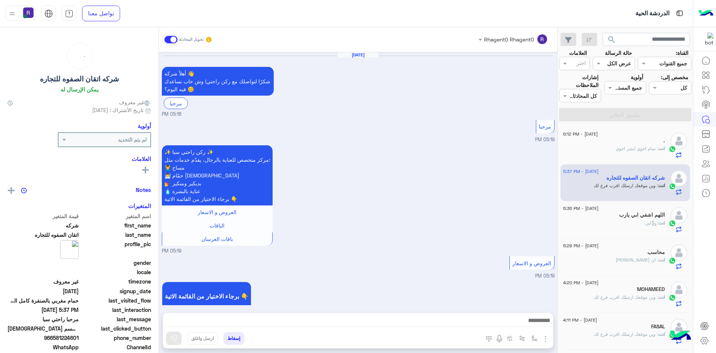
scroll to position [1113, 0]
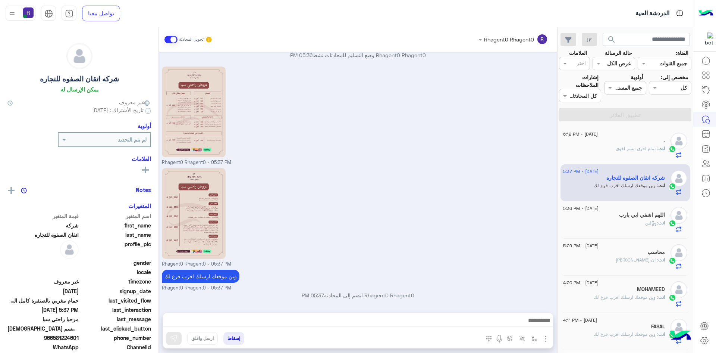
click at [633, 153] on div "انت : تمام اخوي ابشر اخوي" at bounding box center [614, 151] width 102 height 13
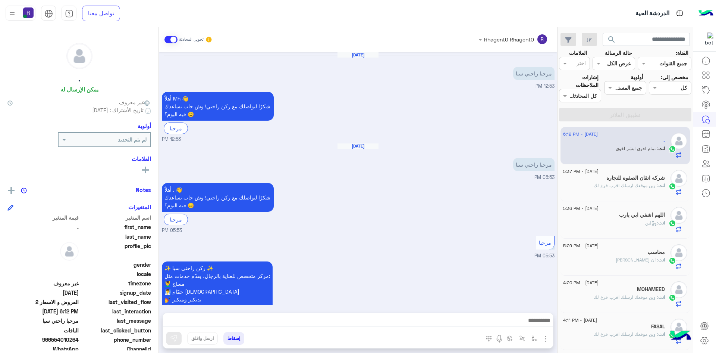
scroll to position [462, 0]
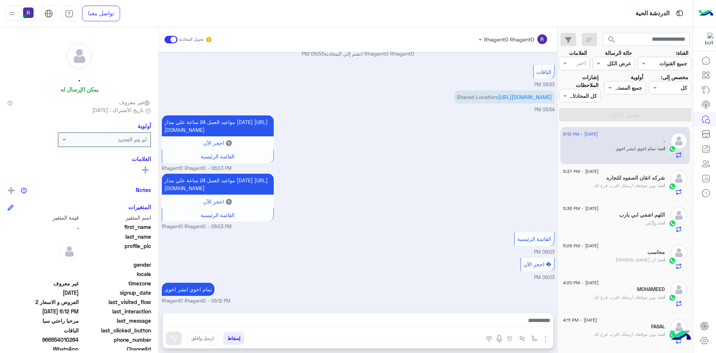
click at [635, 220] on div "انت : لبن" at bounding box center [614, 225] width 102 height 13
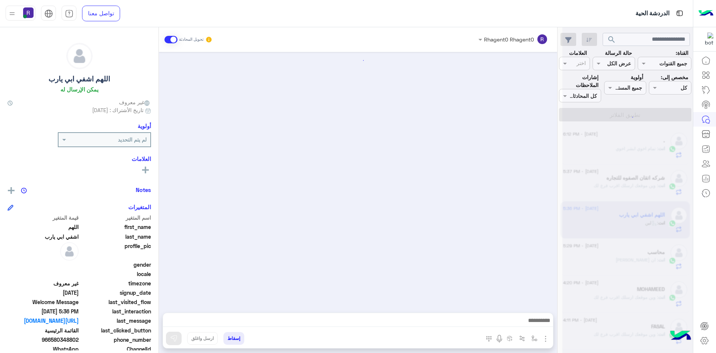
scroll to position [464, 0]
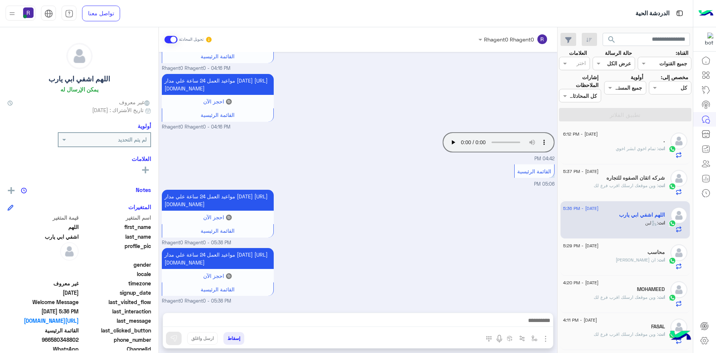
click at [620, 259] on div "انت : ان شاء الله اخوي" at bounding box center [614, 262] width 102 height 13
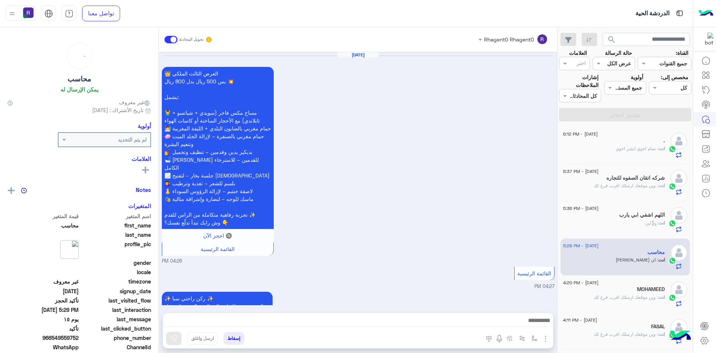
scroll to position [797, 0]
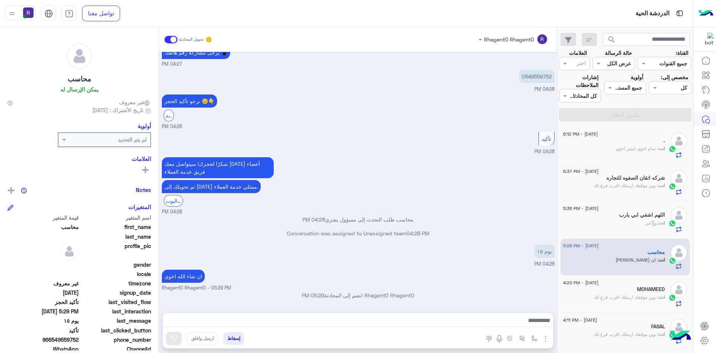
click at [625, 294] on span ": وين موقعك ارسلك اقرب فرع لك" at bounding box center [626, 297] width 65 height 6
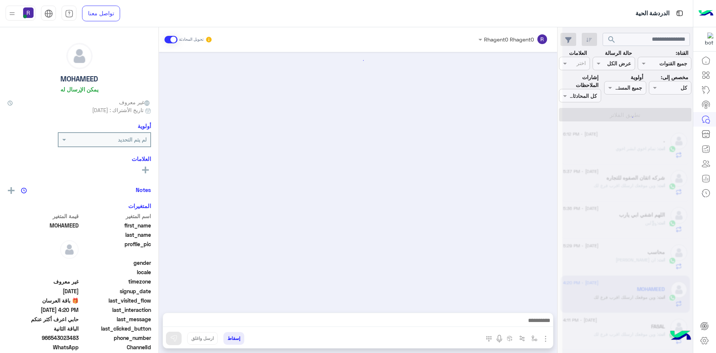
scroll to position [1082, 0]
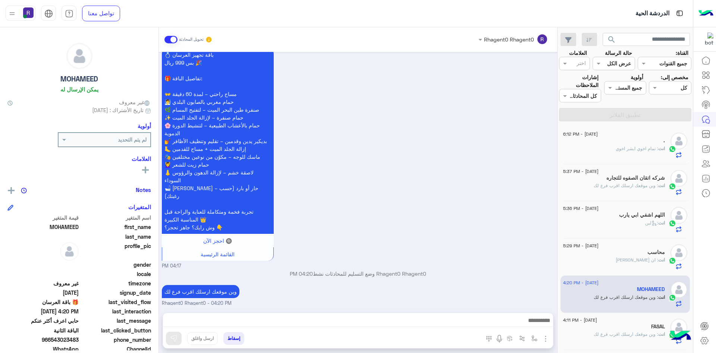
click at [628, 150] on span ": تمام اخوي ابشر اخوي" at bounding box center [637, 149] width 43 height 6
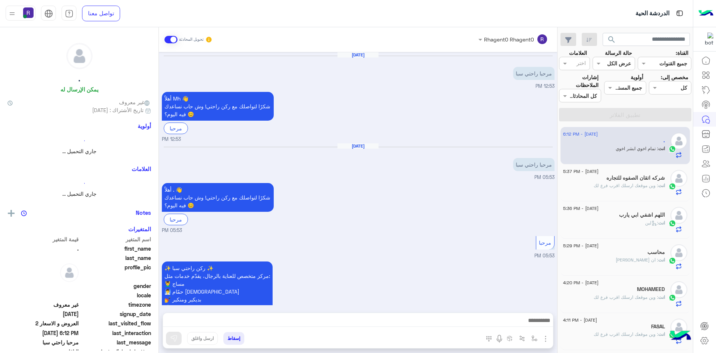
scroll to position [462, 0]
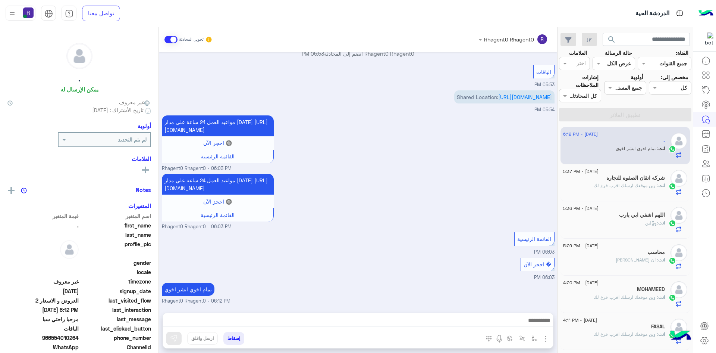
click at [598, 187] on span ": وين موقعك ارسلك اقرب فرع لك" at bounding box center [626, 185] width 65 height 6
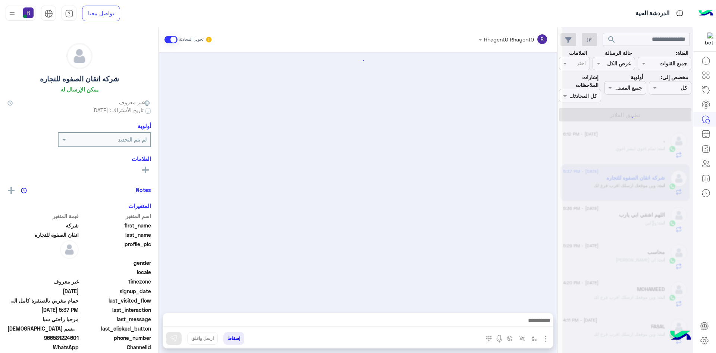
scroll to position [1113, 0]
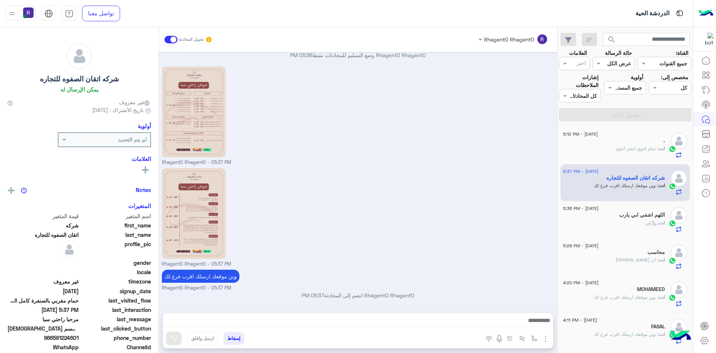
click at [643, 148] on span ": تمام اخوي ابشر اخوي" at bounding box center [637, 149] width 43 height 6
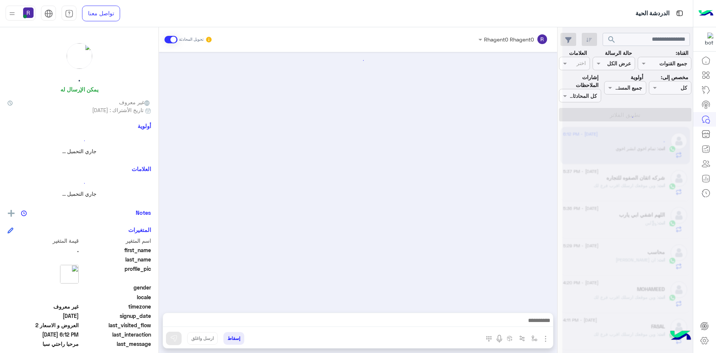
scroll to position [462, 0]
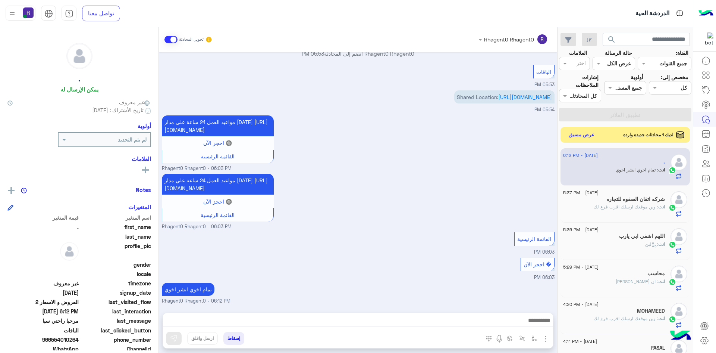
click at [590, 132] on button "عرض مسبق" at bounding box center [581, 135] width 31 height 10
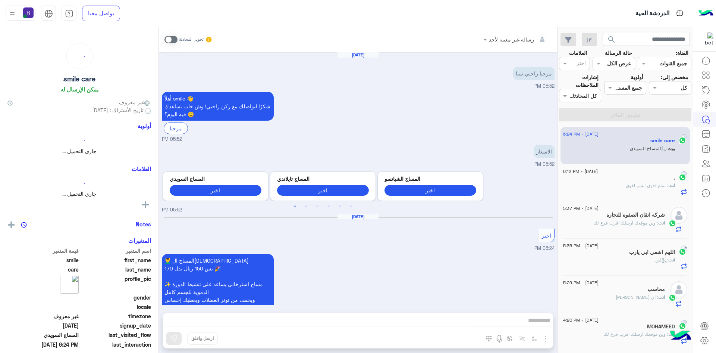
scroll to position [60, 0]
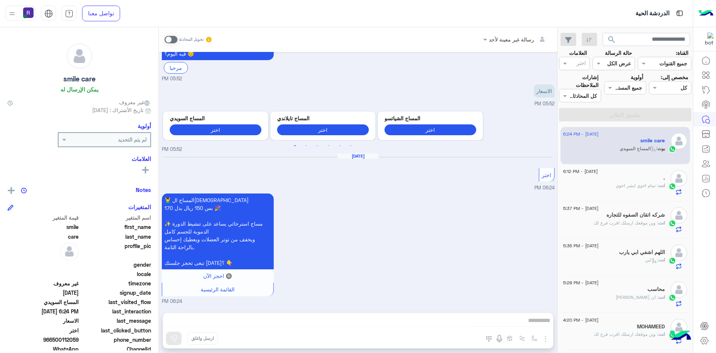
click at [175, 38] on span at bounding box center [171, 39] width 13 height 7
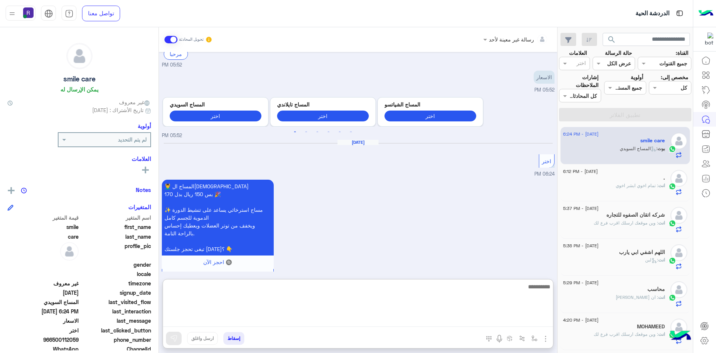
paste textarea "**********"
type textarea "**********"
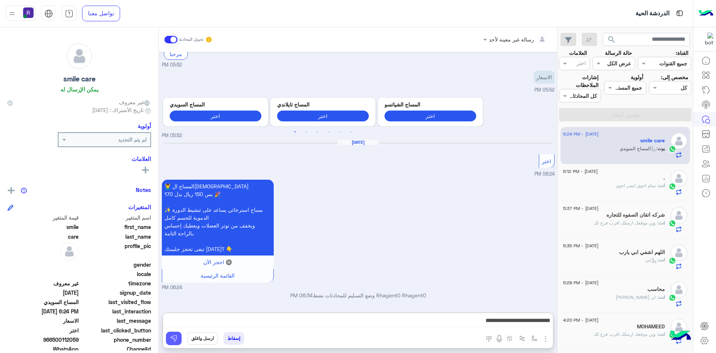
click at [175, 336] on img at bounding box center [173, 337] width 7 height 7
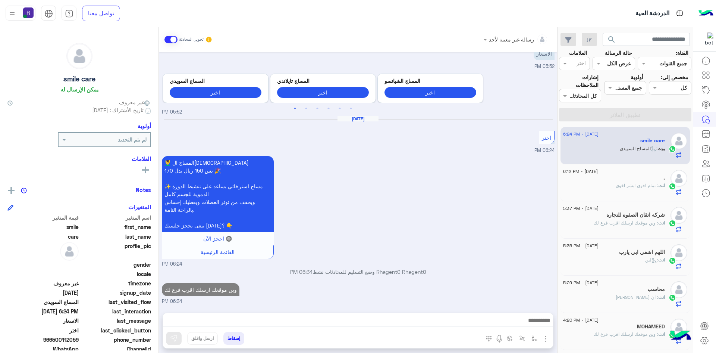
scroll to position [98, 0]
click at [641, 191] on div "انت : تمام اخوي ابشر اخوي" at bounding box center [614, 188] width 102 height 13
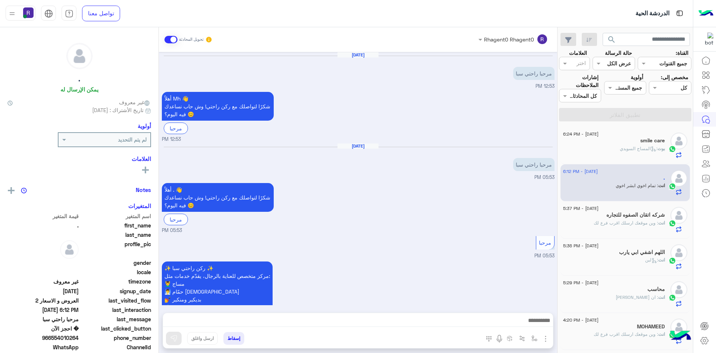
scroll to position [462, 0]
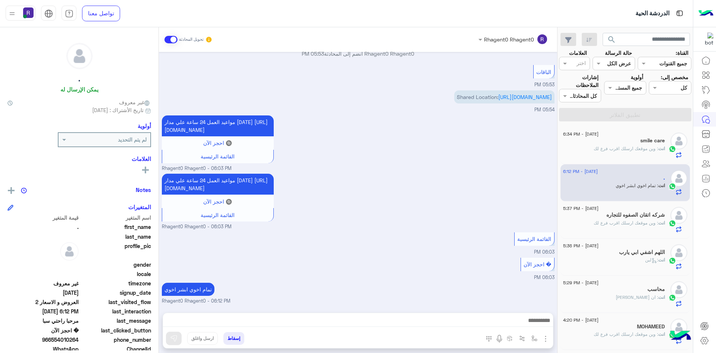
click at [626, 222] on span ": وين موقعك ارسلك اقرب فرع لك" at bounding box center [626, 223] width 65 height 6
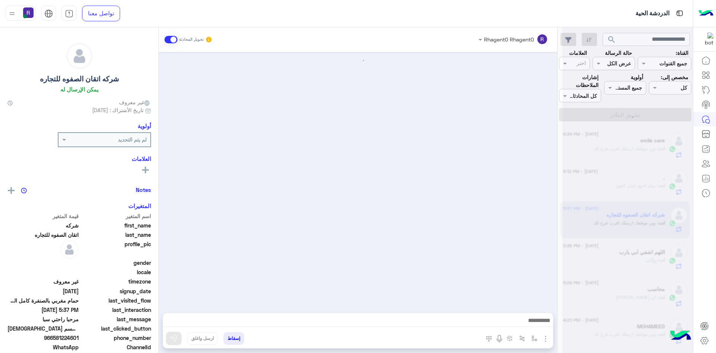
scroll to position [1113, 0]
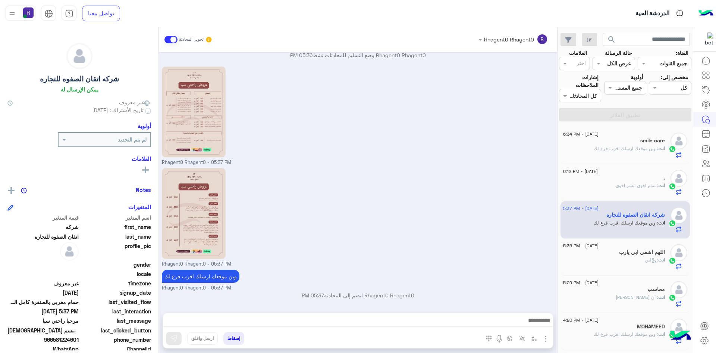
click at [632, 150] on span ": وين موقعك ارسلك اقرب فرع لك" at bounding box center [626, 149] width 65 height 6
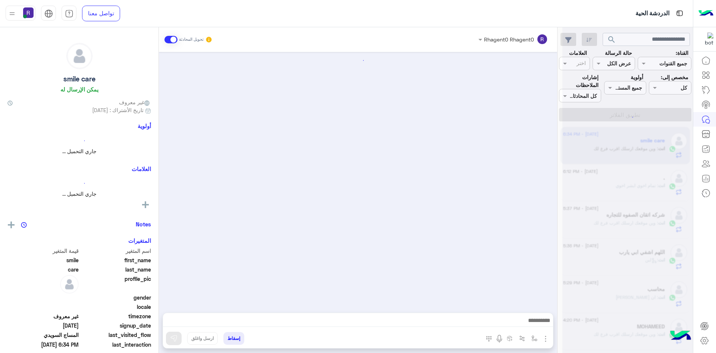
scroll to position [112, 0]
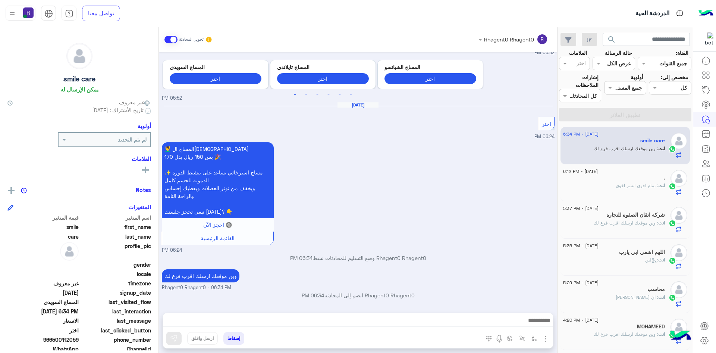
click at [609, 188] on div "انت : تمام اخوي ابشر اخوي" at bounding box center [614, 188] width 102 height 13
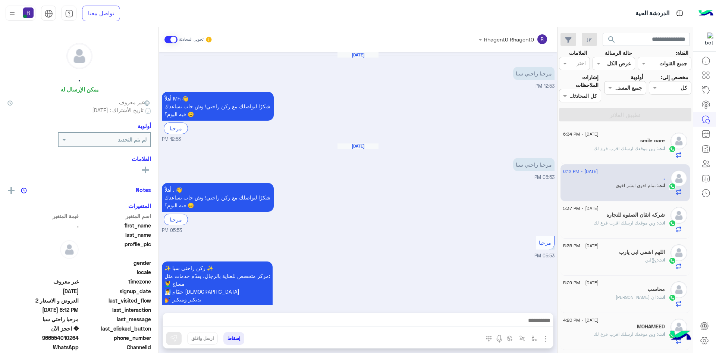
scroll to position [462, 0]
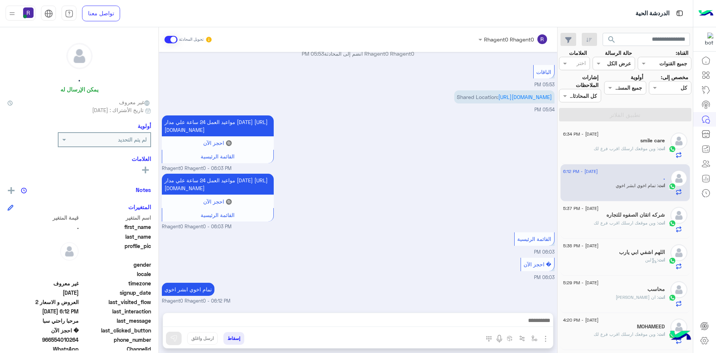
click at [609, 216] on h5 "شركه اتقان الصفوه للتجاره" at bounding box center [636, 215] width 59 height 6
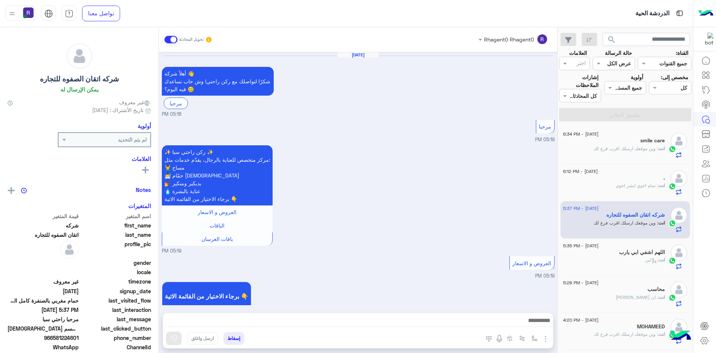
scroll to position [1113, 0]
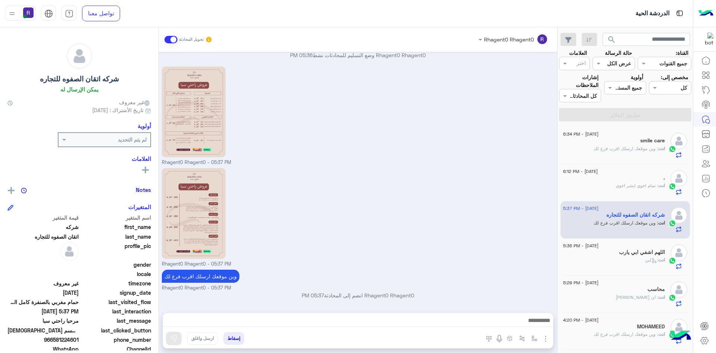
click at [606, 145] on p "انت : وين موقعك ارسلك اقرب فرع لك" at bounding box center [629, 148] width 71 height 7
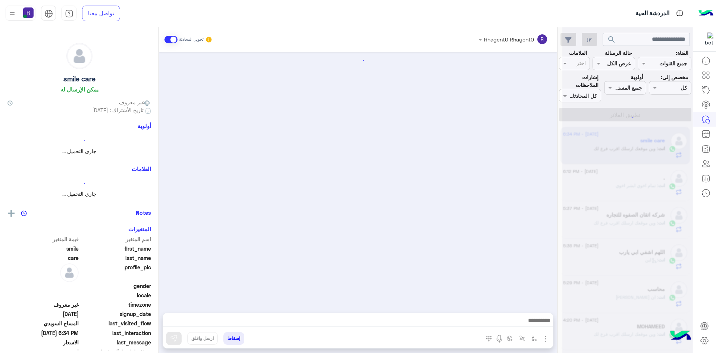
scroll to position [112, 0]
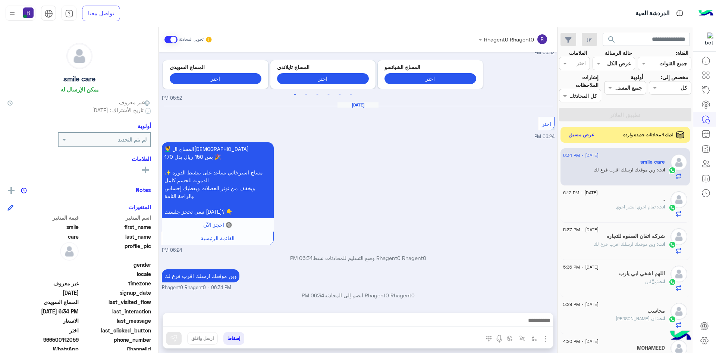
click at [588, 137] on button "عرض مسبق" at bounding box center [581, 135] width 31 height 10
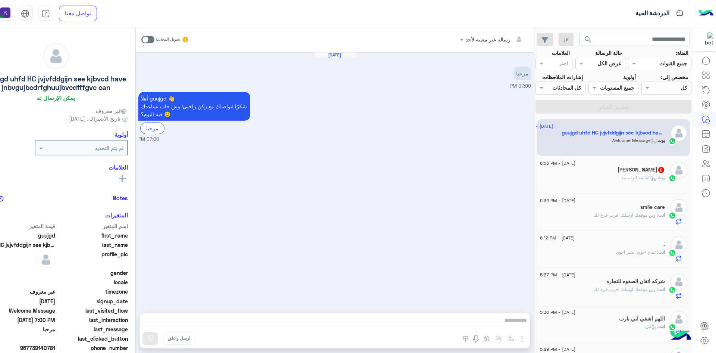
click at [150, 36] on span at bounding box center [147, 39] width 13 height 7
click at [524, 341] on img "button" at bounding box center [522, 338] width 9 height 9
click at [522, 325] on img at bounding box center [521, 322] width 6 height 9
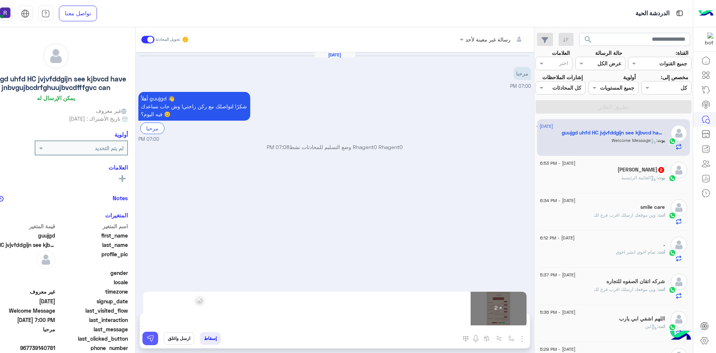
click at [153, 341] on img at bounding box center [150, 337] width 7 height 7
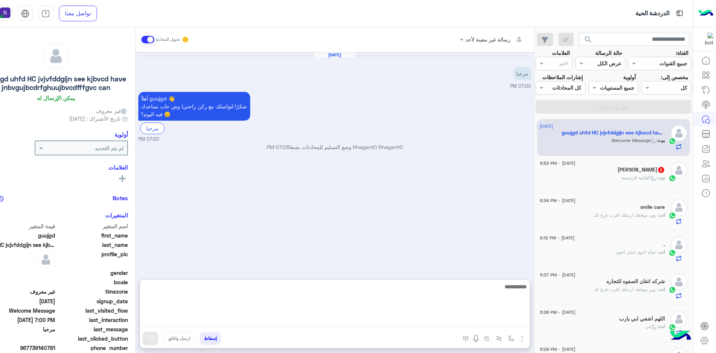
paste textarea "**********"
type textarea "**********"
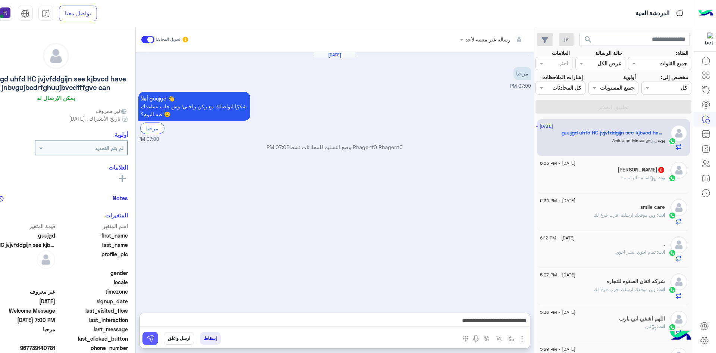
click at [150, 337] on img at bounding box center [150, 337] width 7 height 7
click at [640, 182] on div "بوت : القائمة الرئيسية" at bounding box center [602, 180] width 125 height 13
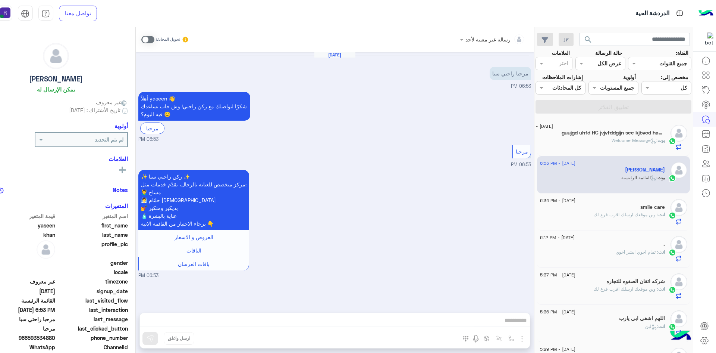
click at [151, 41] on span at bounding box center [147, 39] width 13 height 7
click at [522, 337] on img "button" at bounding box center [522, 338] width 9 height 9
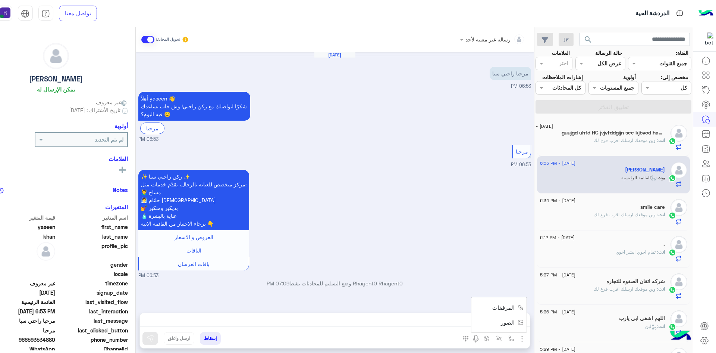
click at [510, 323] on span "الصور" at bounding box center [508, 322] width 14 height 9
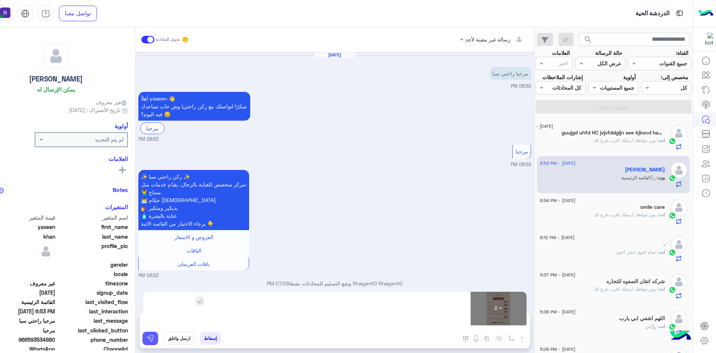
click at [152, 341] on img at bounding box center [150, 337] width 7 height 7
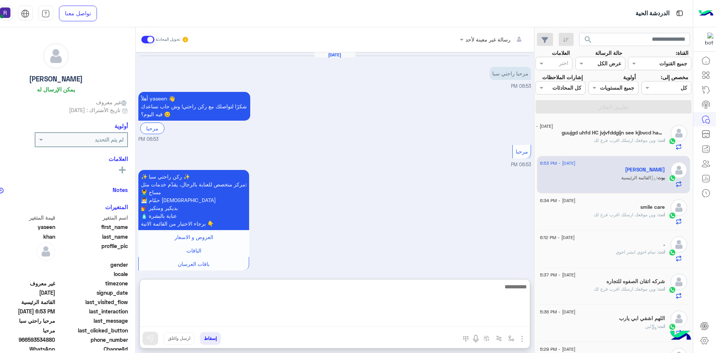
paste textarea "**********"
type textarea "**********"
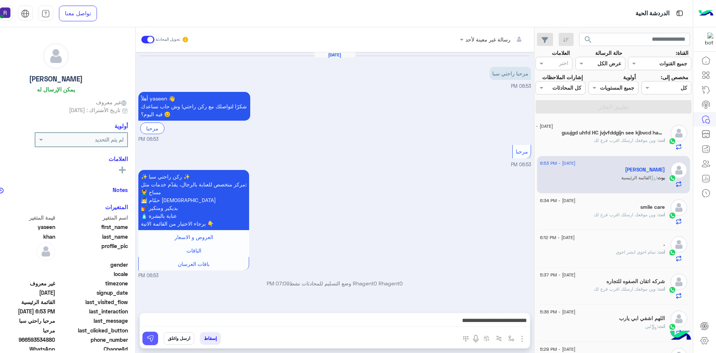
click at [152, 336] on img at bounding box center [150, 337] width 7 height 7
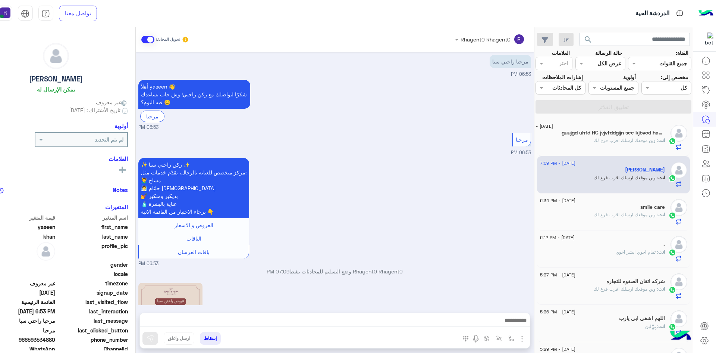
scroll to position [228, 0]
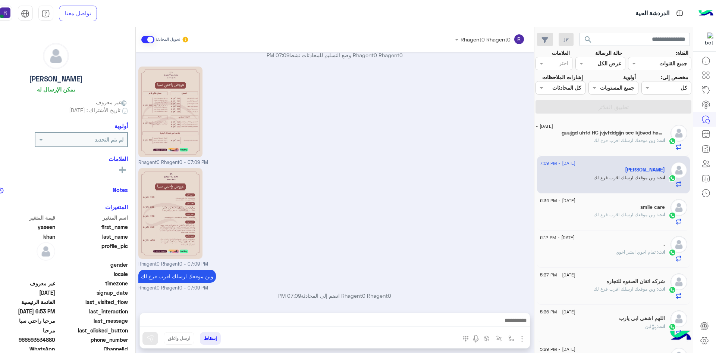
click at [578, 142] on div "انت : وين موقعك ارسلك اقرب فرع لك" at bounding box center [591, 143] width 147 height 13
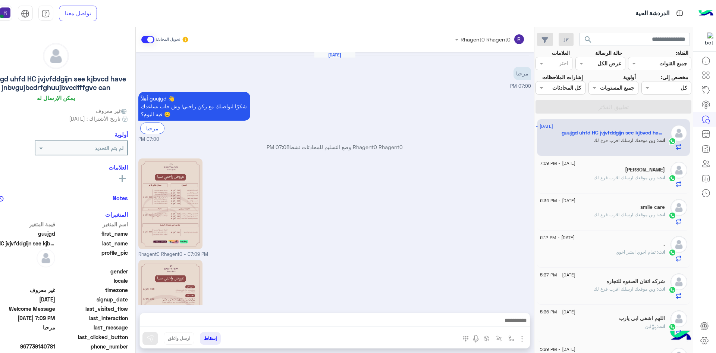
scroll to position [92, 0]
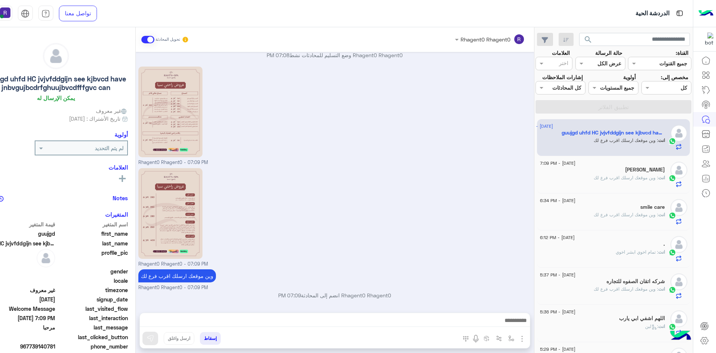
click at [623, 214] on span ": وين موقعك ارسلك اقرب فرع لك" at bounding box center [626, 215] width 65 height 6
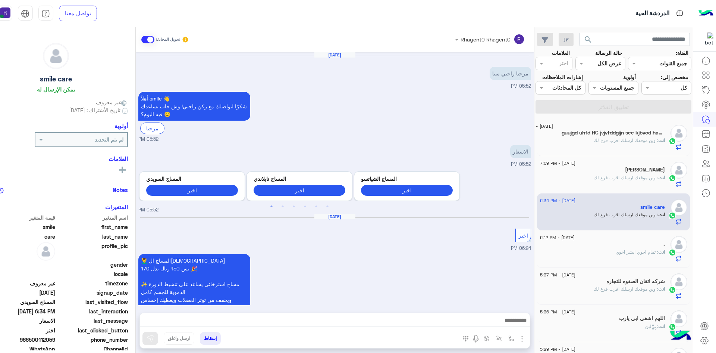
scroll to position [112, 0]
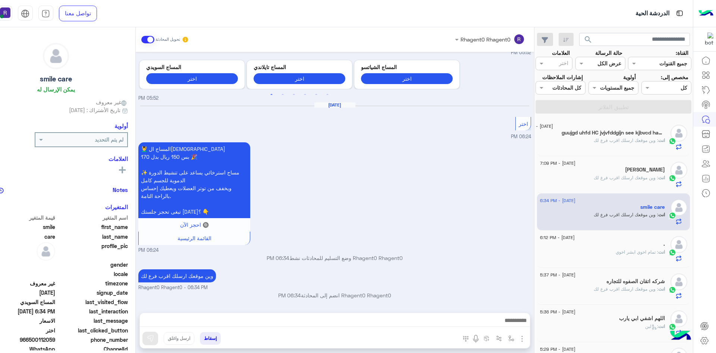
click at [645, 138] on span ": وين موقعك ارسلك اقرب فرع لك" at bounding box center [626, 140] width 65 height 6
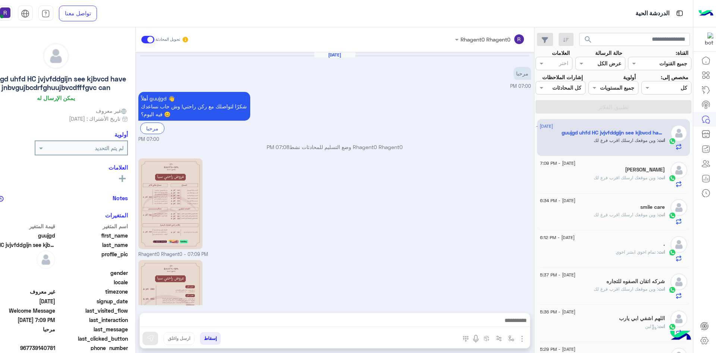
scroll to position [92, 0]
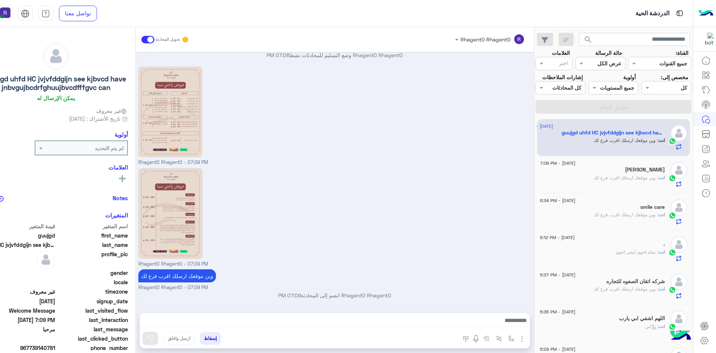
click at [599, 169] on div "[PERSON_NAME]" at bounding box center [602, 170] width 125 height 8
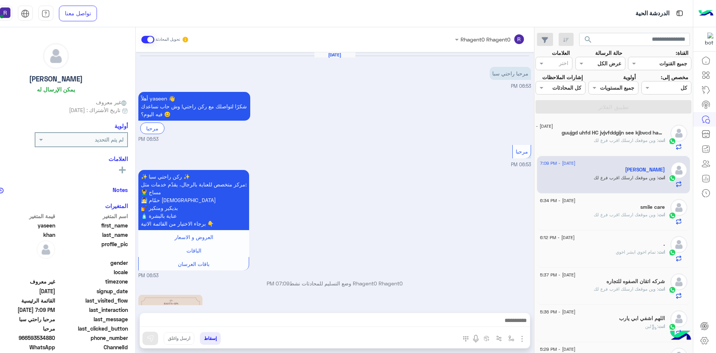
scroll to position [228, 0]
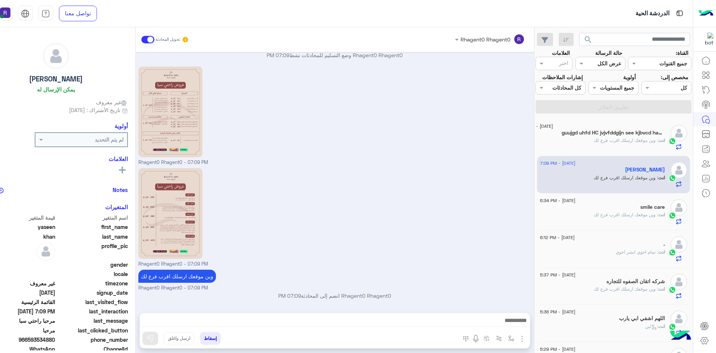
click at [585, 140] on div "انت : وين موقعك ارسلك اقرب فرع لك" at bounding box center [591, 143] width 147 height 13
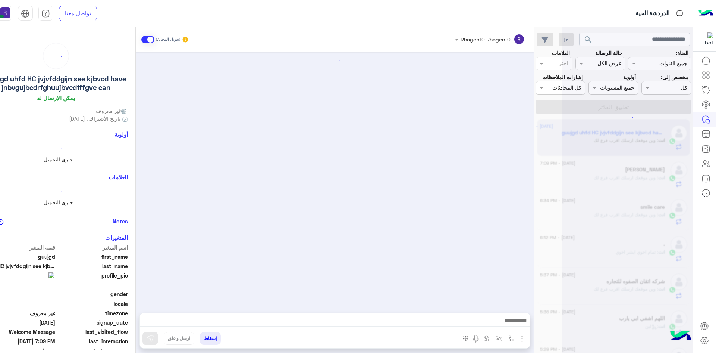
scroll to position [92, 0]
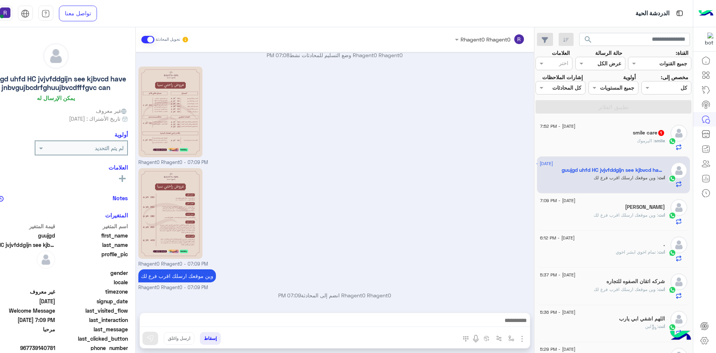
click at [463, 137] on div "Rhagent0 Rhagent0 - 07:09 PM" at bounding box center [334, 115] width 393 height 101
click at [663, 138] on span "smile" at bounding box center [660, 141] width 10 height 6
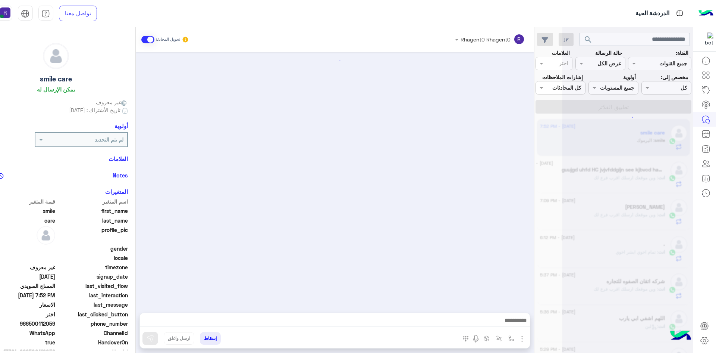
scroll to position [136, 0]
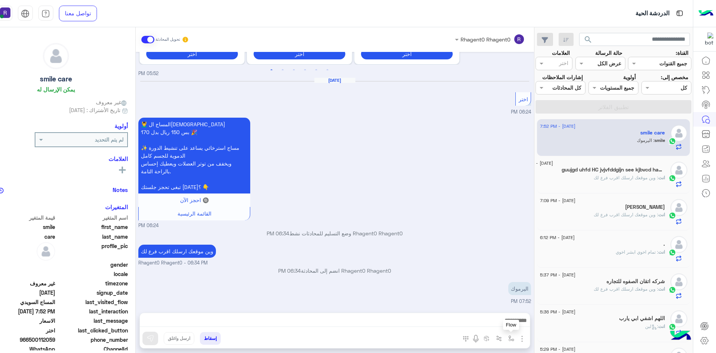
click at [513, 336] on img "button" at bounding box center [512, 338] width 6 height 6
click at [510, 318] on input "text" at bounding box center [488, 322] width 50 height 9
type input "*****"
click at [497, 306] on span "الجنادرية" at bounding box center [503, 308] width 21 height 7
click at [497, 306] on div "Rhagent0 Rhagent0 تحويل المحادثة Jul 22, 2025 مرحبا راحتي سبا 05:52 PM أهلاً sm…" at bounding box center [335, 191] width 399 height 328
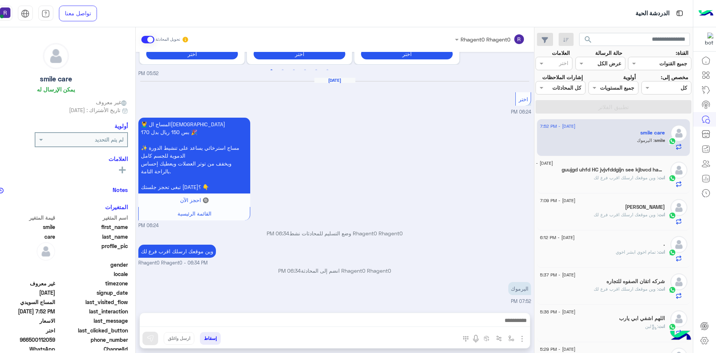
type textarea "*********"
click at [149, 341] on img at bounding box center [150, 337] width 7 height 7
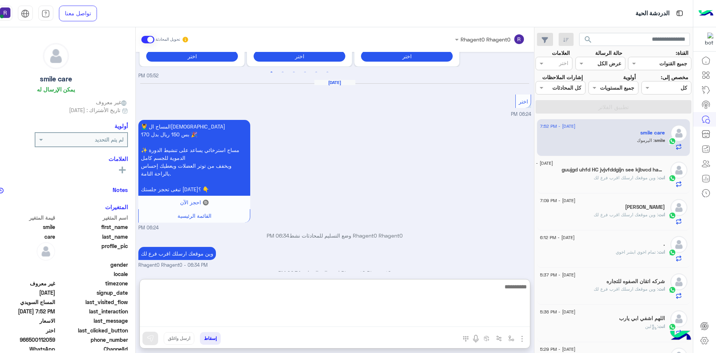
click at [522, 316] on textarea at bounding box center [335, 304] width 390 height 45
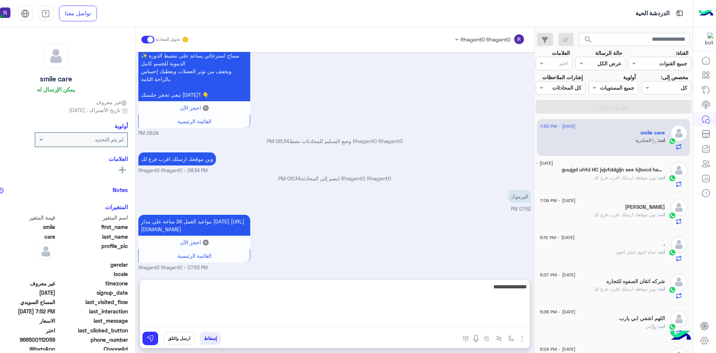
type textarea "**********"
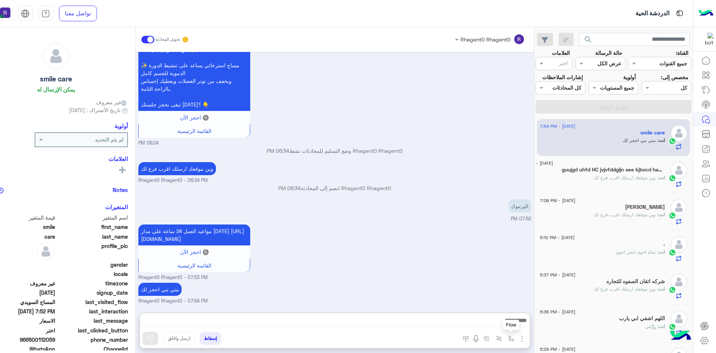
click at [513, 343] on button "button" at bounding box center [511, 338] width 12 height 12
click at [524, 335] on img "button" at bounding box center [522, 338] width 9 height 9
click at [510, 321] on span "الصور" at bounding box center [508, 322] width 14 height 9
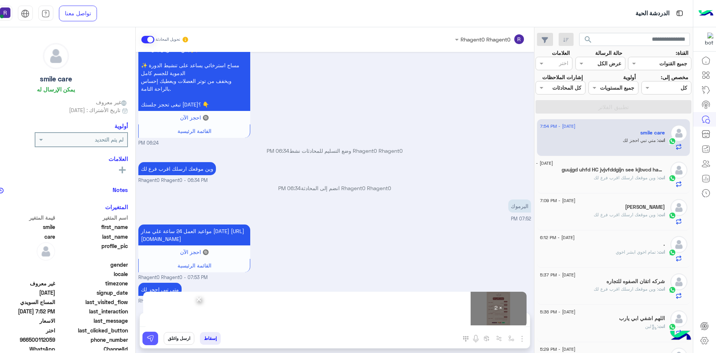
click at [147, 336] on img at bounding box center [150, 337] width 7 height 7
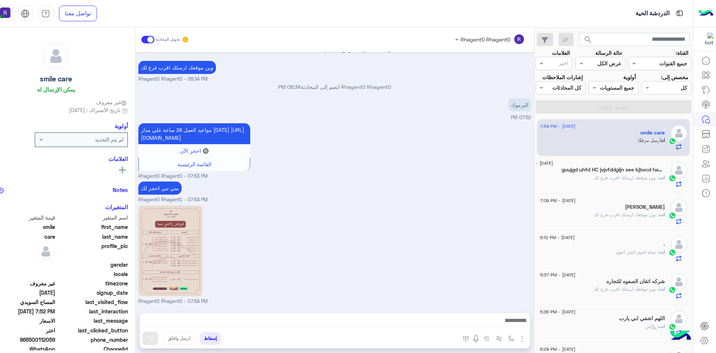
scroll to position [429, 0]
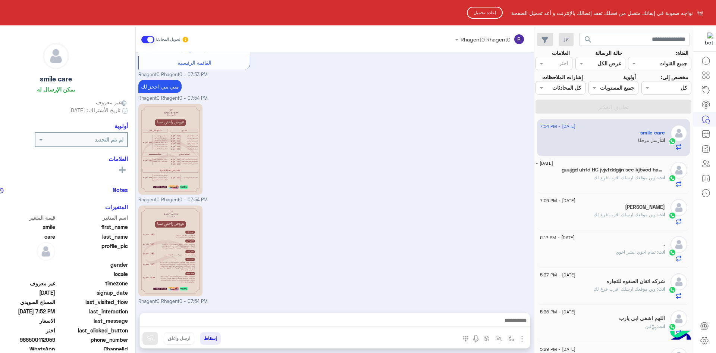
click at [477, 10] on button "إعادة تحميل" at bounding box center [485, 13] width 36 height 12
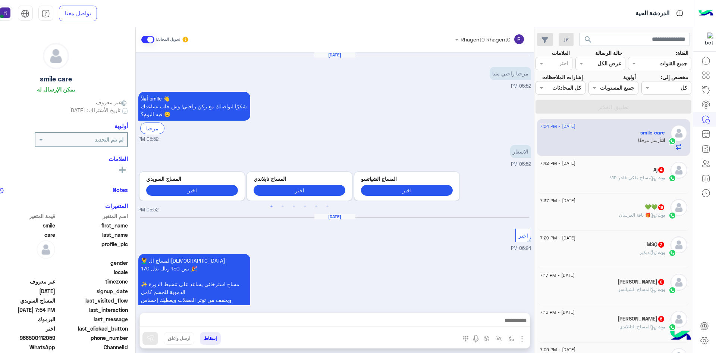
scroll to position [429, 0]
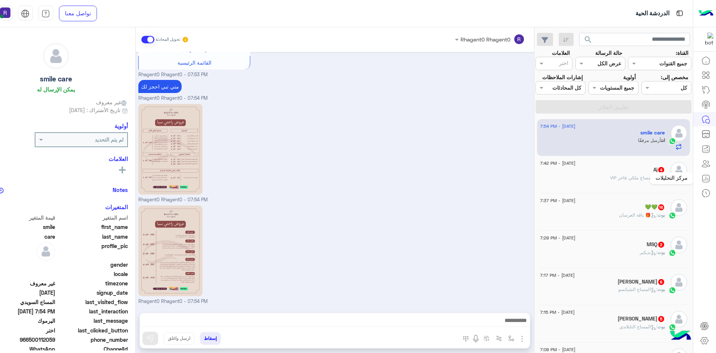
click at [665, 172] on div "مركز التحليلات" at bounding box center [671, 178] width 43 height 12
click at [629, 171] on div "Aj 4" at bounding box center [602, 170] width 125 height 8
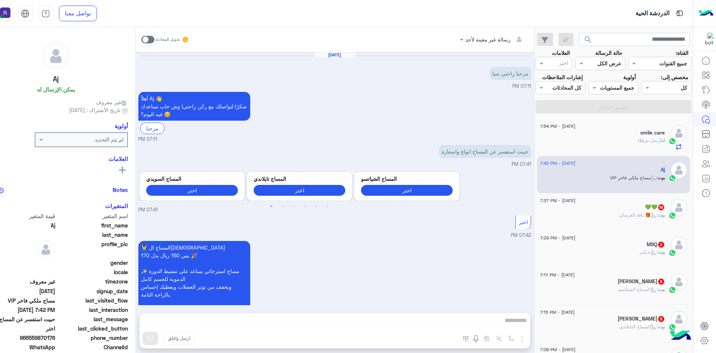
scroll to position [233, 0]
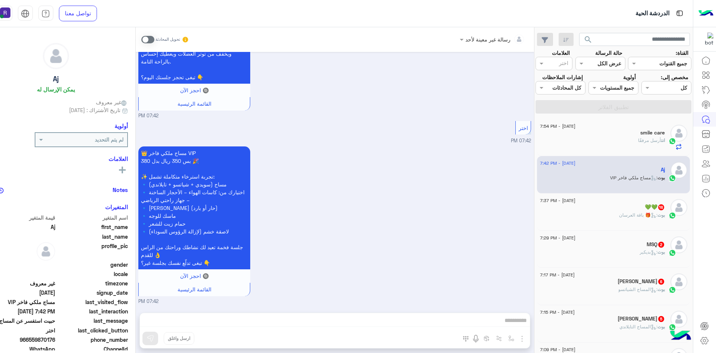
click at [640, 208] on div "💚💚 16" at bounding box center [602, 208] width 125 height 8
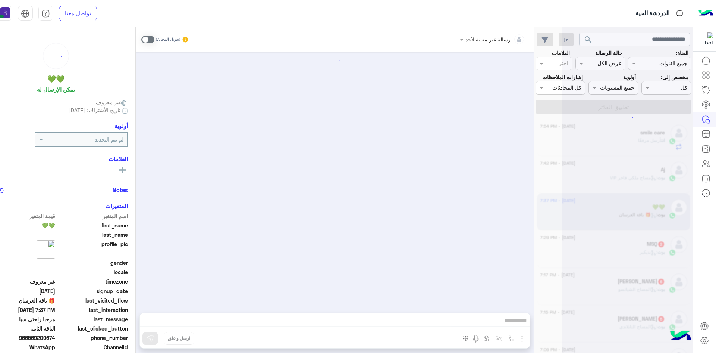
scroll to position [1393, 0]
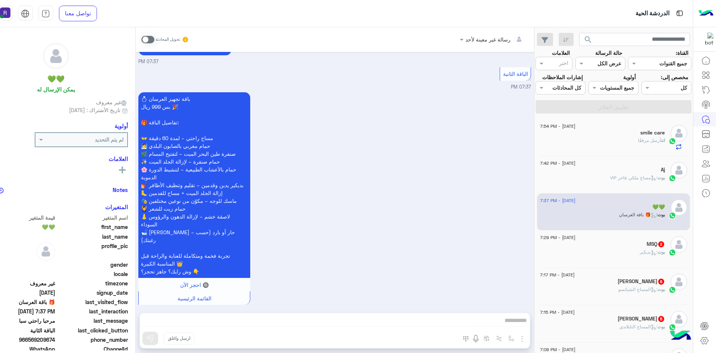
click at [654, 257] on div "بوت : بديكير" at bounding box center [602, 255] width 125 height 13
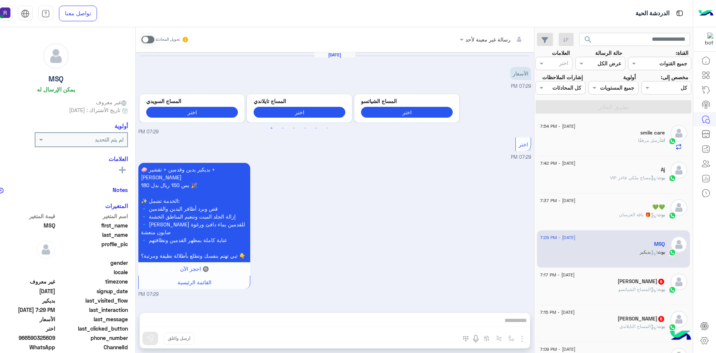
click at [153, 38] on span at bounding box center [147, 39] width 13 height 7
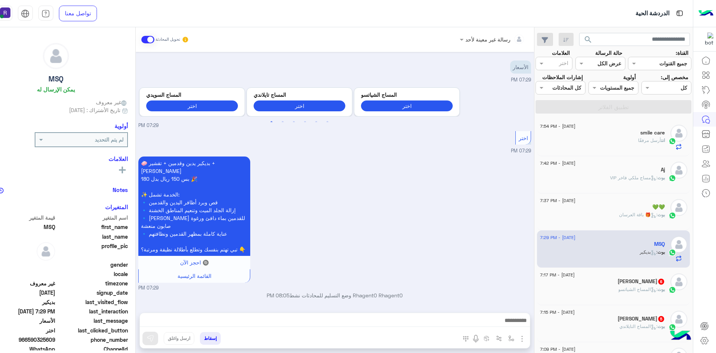
click at [519, 340] on img "button" at bounding box center [522, 338] width 9 height 9
click at [501, 323] on button "الصور" at bounding box center [511, 322] width 32 height 15
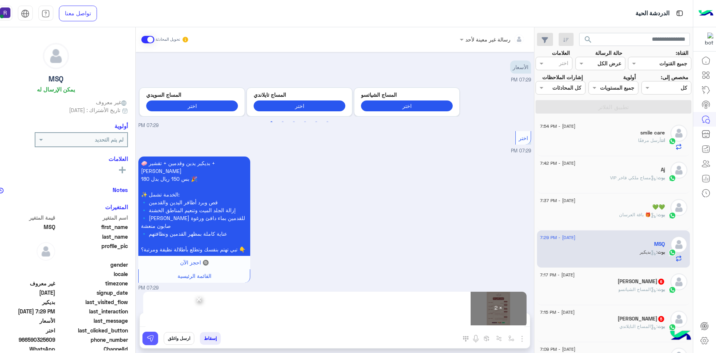
click at [154, 340] on button at bounding box center [151, 337] width 16 height 13
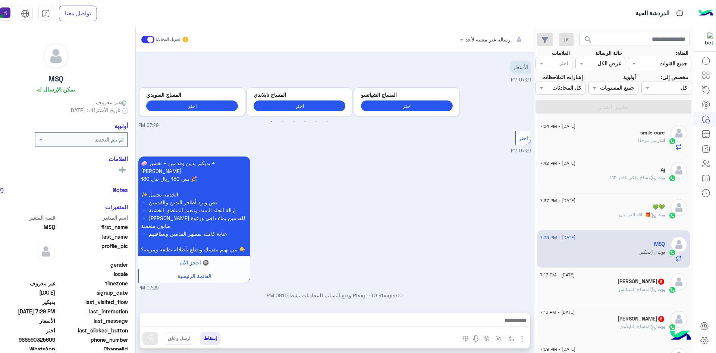
click at [349, 314] on div at bounding box center [335, 322] width 390 height 19
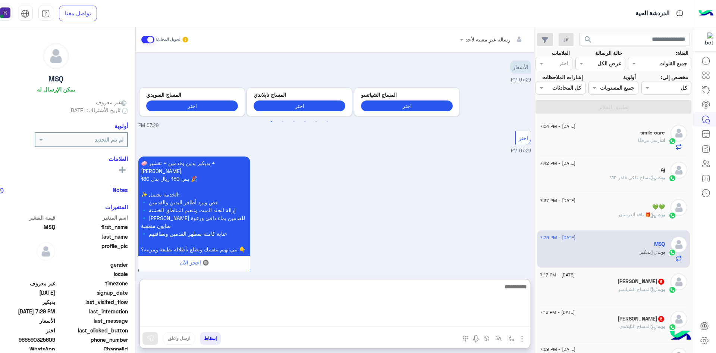
click at [350, 321] on textarea at bounding box center [335, 304] width 390 height 45
type textarea "**********"
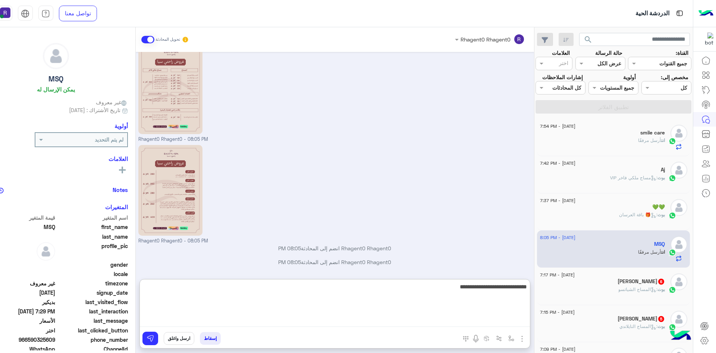
click at [504, 290] on textarea "**********" at bounding box center [335, 304] width 390 height 45
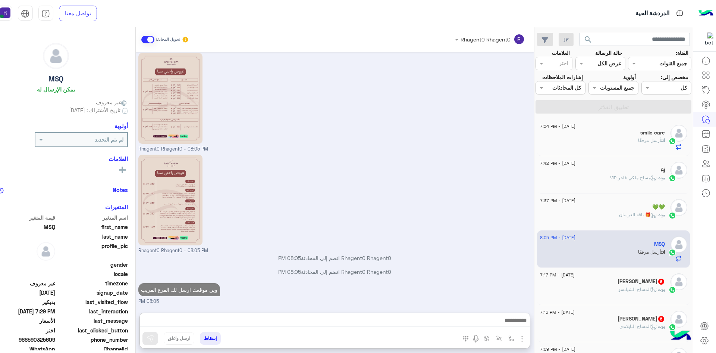
click at [629, 278] on h5 "ابو عبدالملك القوس 6" at bounding box center [641, 281] width 47 height 6
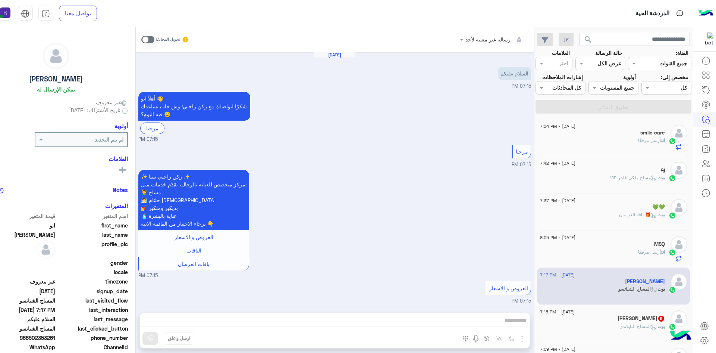
scroll to position [502, 0]
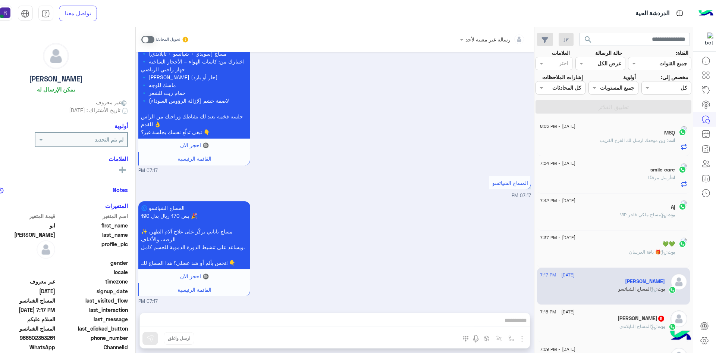
click at [148, 39] on span at bounding box center [147, 39] width 13 height 7
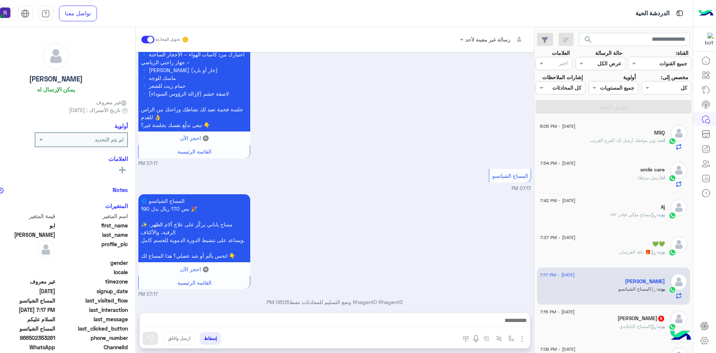
scroll to position [516, 0]
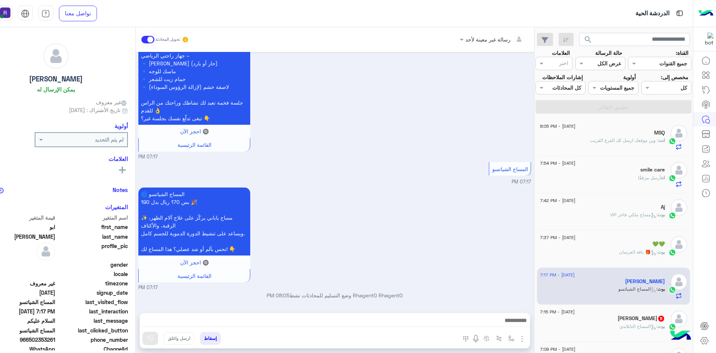
click at [522, 338] on img "button" at bounding box center [522, 338] width 9 height 9
click at [513, 323] on span "الصور" at bounding box center [508, 322] width 14 height 9
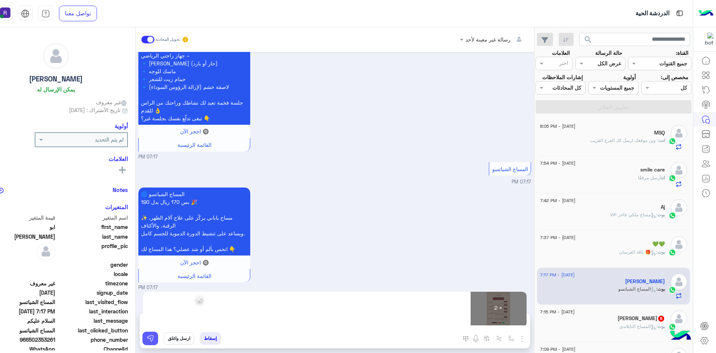
click at [151, 338] on img at bounding box center [150, 337] width 7 height 7
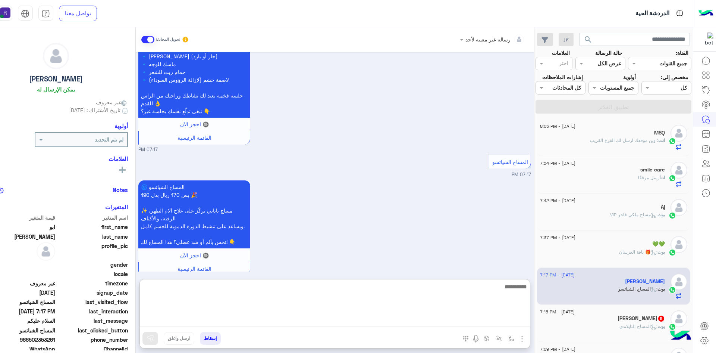
click at [392, 317] on textarea at bounding box center [335, 304] width 390 height 45
paste textarea "**********"
type textarea "**********"
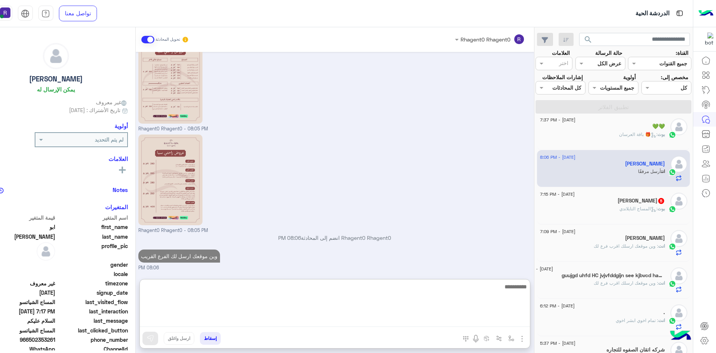
scroll to position [149, 0]
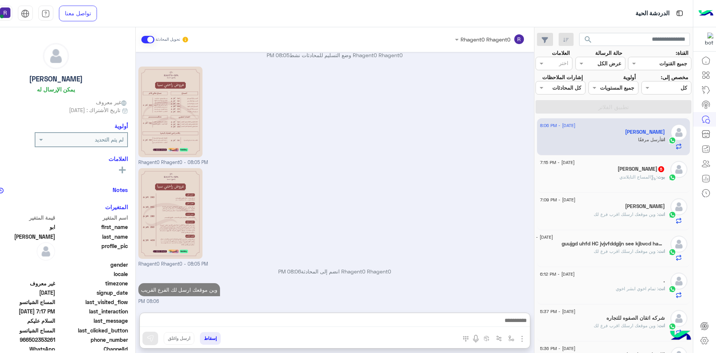
click at [628, 186] on div "بوت : المساج التايلاندي" at bounding box center [602, 180] width 125 height 13
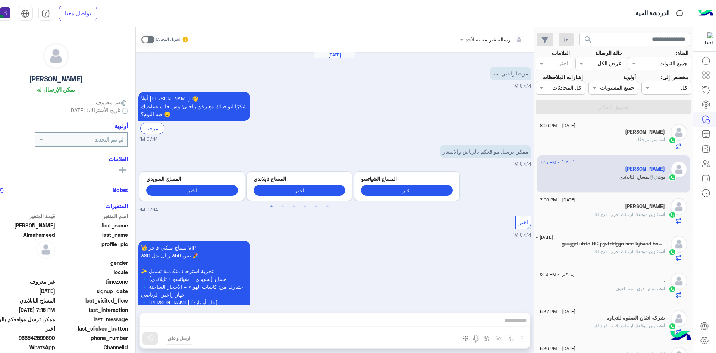
scroll to position [403, 0]
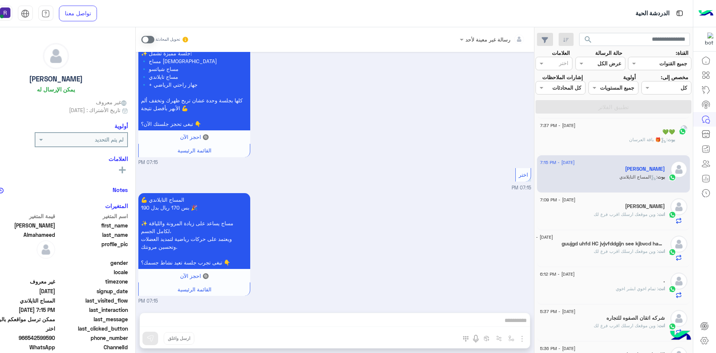
click at [150, 38] on span at bounding box center [147, 39] width 13 height 7
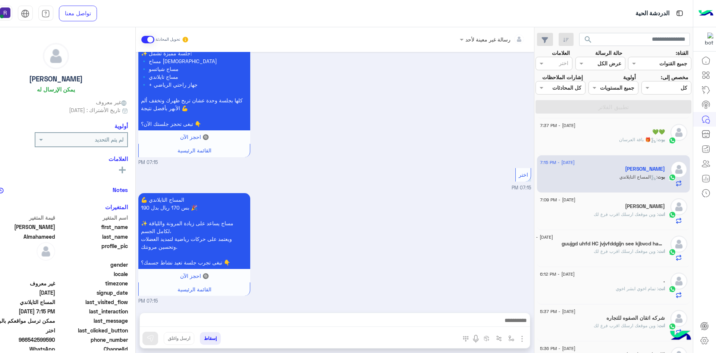
scroll to position [416, 0]
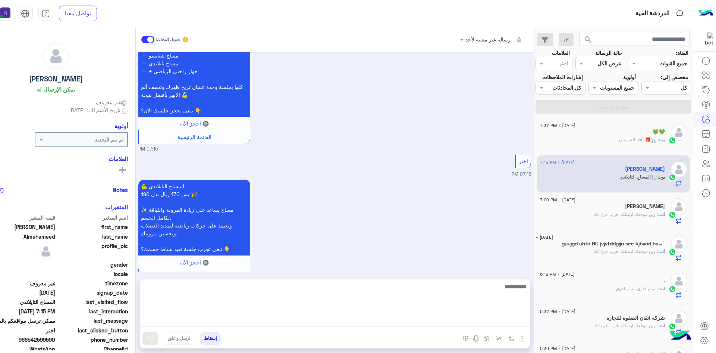
click at [426, 316] on textarea at bounding box center [335, 304] width 390 height 45
paste textarea "**********"
type textarea "**********"
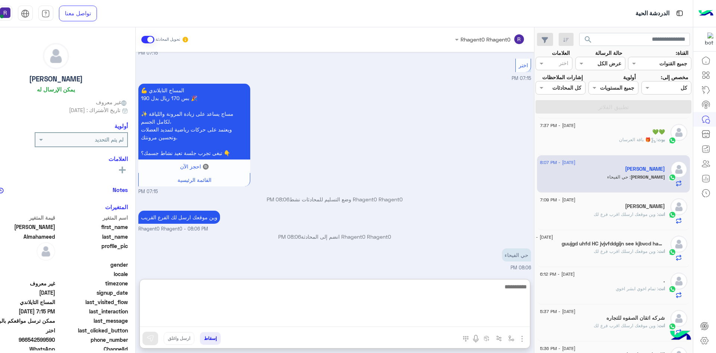
scroll to position [537, 0]
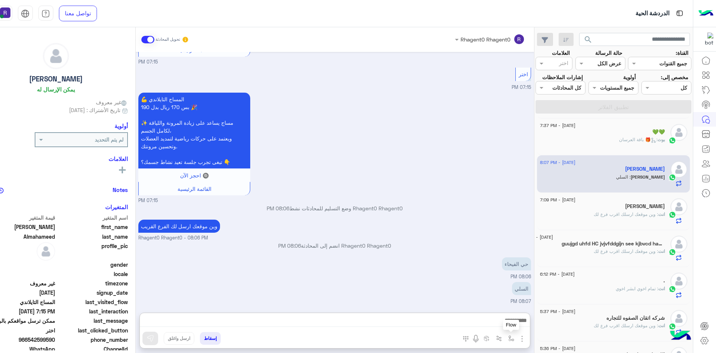
click at [511, 340] on img "button" at bounding box center [512, 338] width 6 height 6
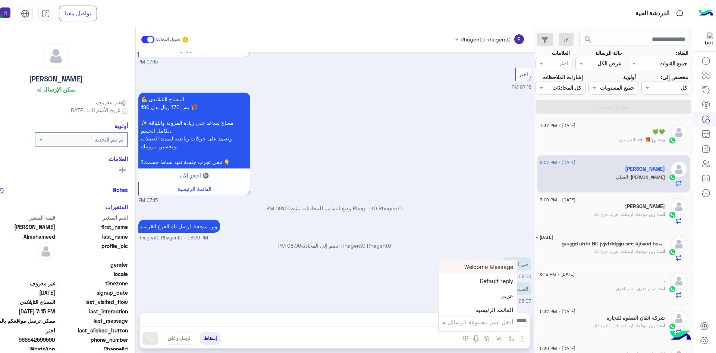
click at [505, 323] on input "text" at bounding box center [488, 322] width 50 height 9
type input "*****"
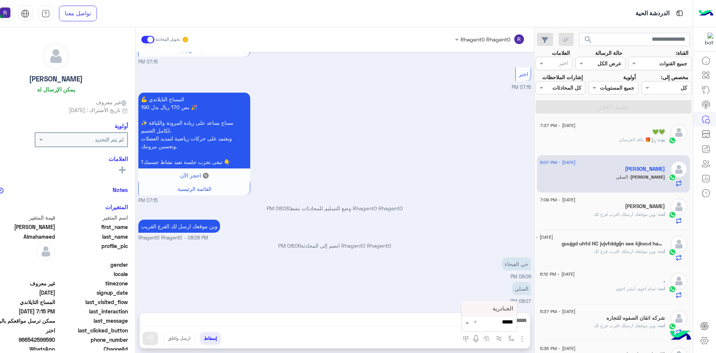
click at [502, 307] on span "الجنادرية" at bounding box center [503, 308] width 21 height 7
type textarea "*********"
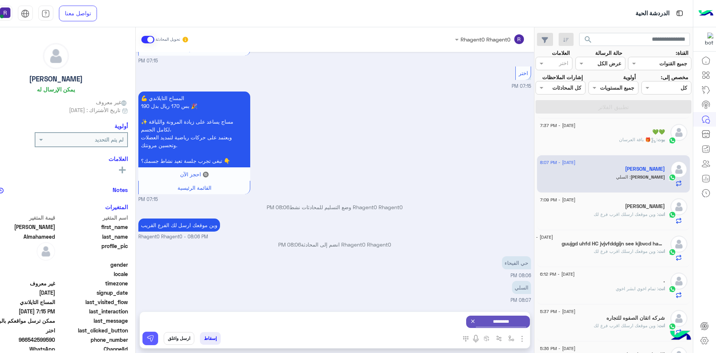
click at [153, 340] on img at bounding box center [150, 337] width 7 height 7
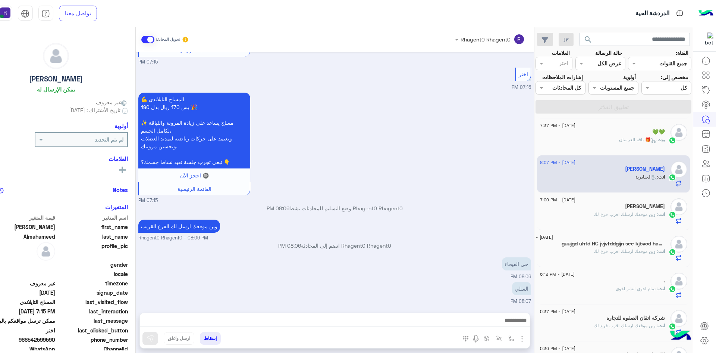
scroll to position [570, 0]
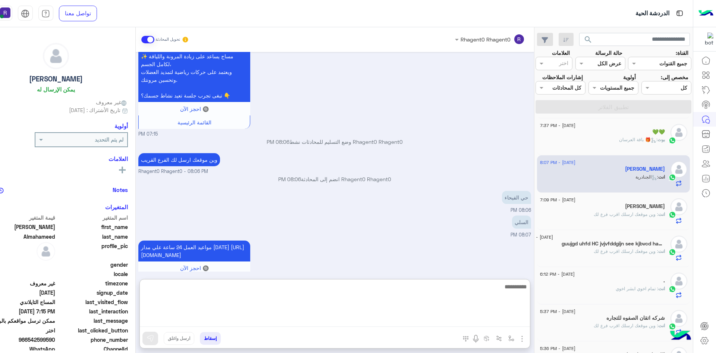
click at [336, 324] on textarea at bounding box center [335, 304] width 390 height 45
type textarea "**********"
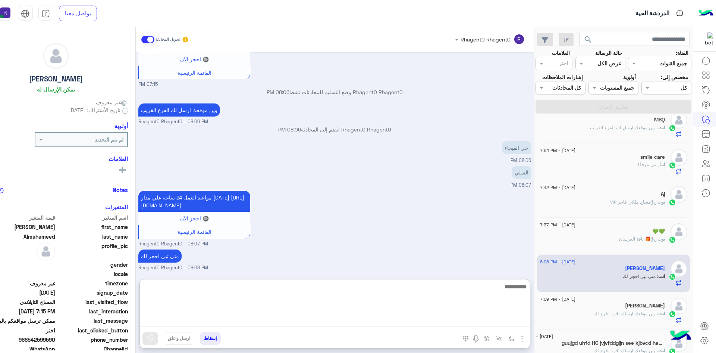
scroll to position [0, 0]
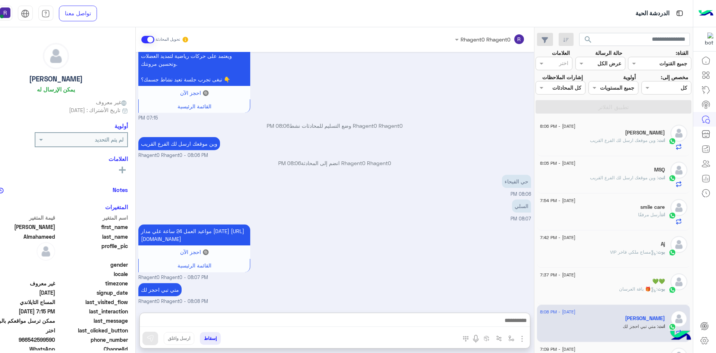
click at [428, 239] on div "مواعيد العمل 24 ساعة علي مدار اليوم https://maps.google.com/?q=24.806667,46.864…" at bounding box center [334, 251] width 393 height 59
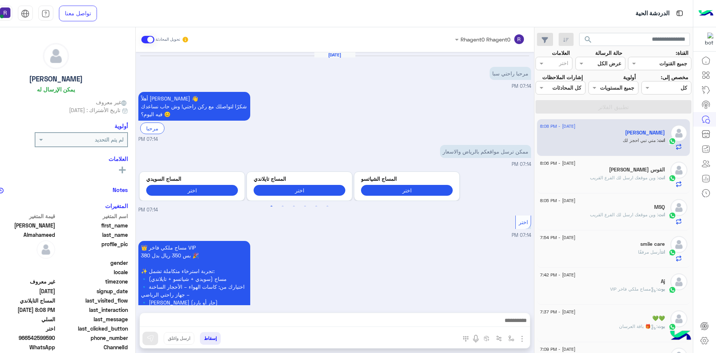
scroll to position [594, 0]
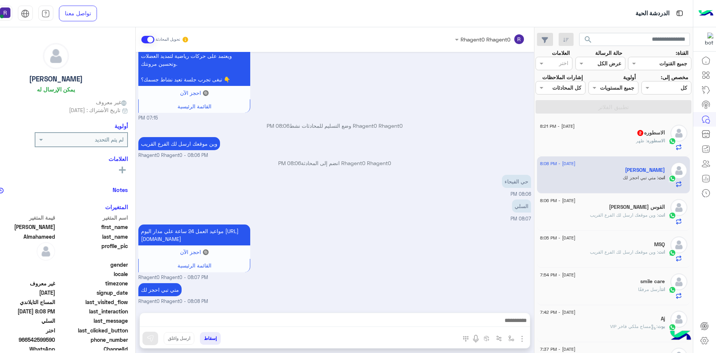
click at [648, 149] on div "الاسطوره : ظهر" at bounding box center [602, 143] width 125 height 13
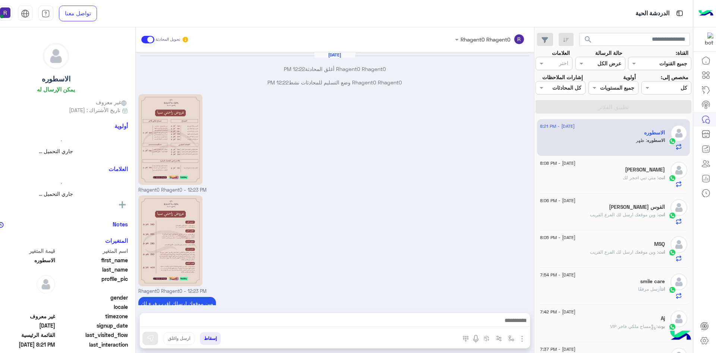
scroll to position [630, 0]
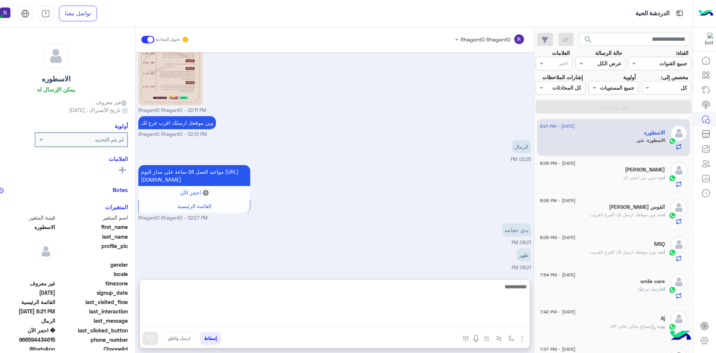
click at [495, 319] on textarea at bounding box center [335, 304] width 390 height 45
type textarea "**********"
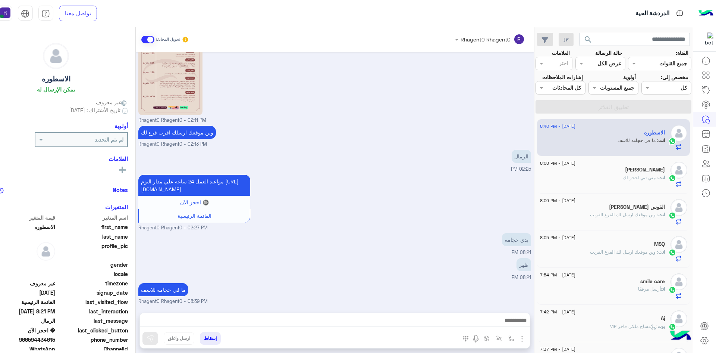
scroll to position [654, 0]
